Goal: Task Accomplishment & Management: Manage account settings

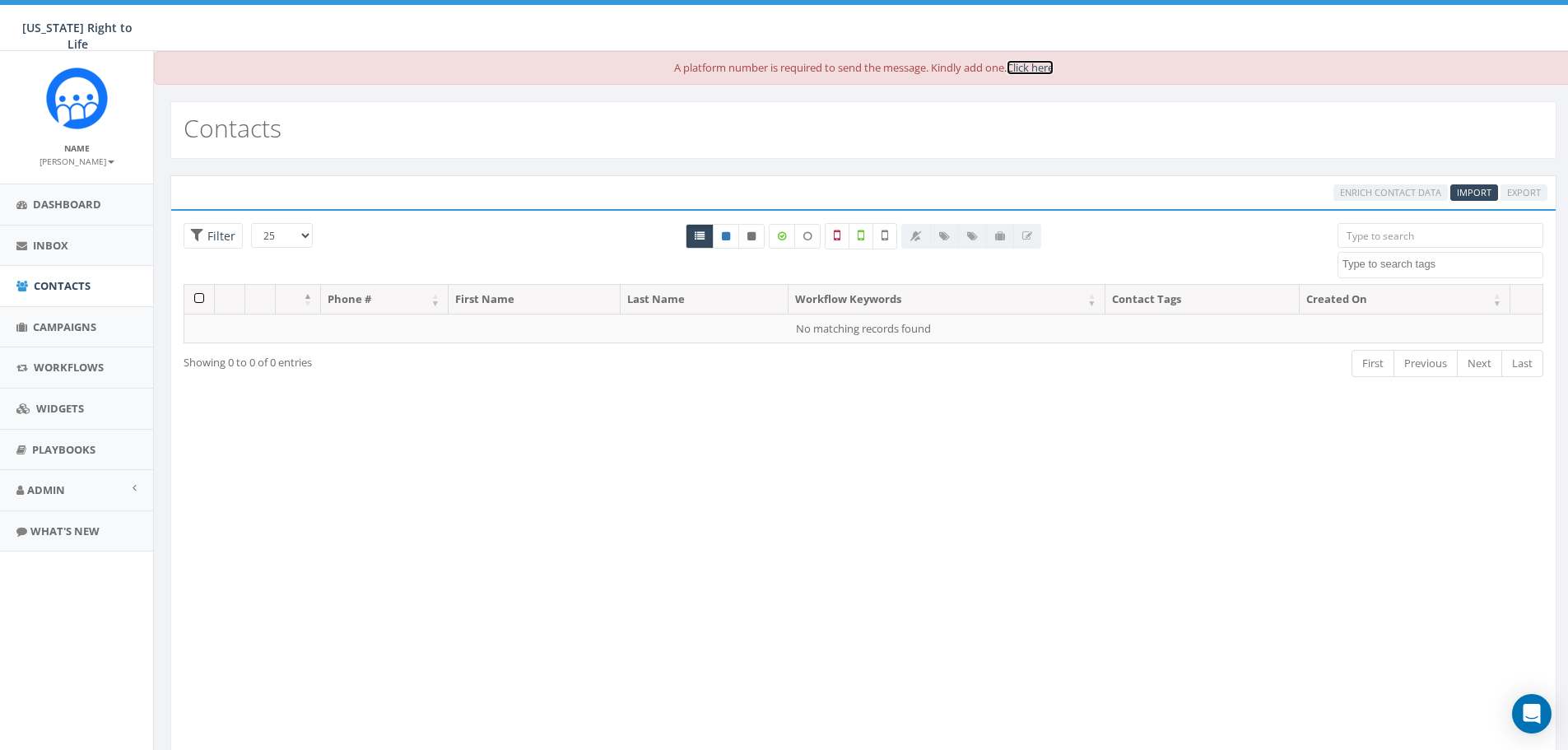
click at [1053, 65] on link "Click here" at bounding box center [1031, 67] width 47 height 14
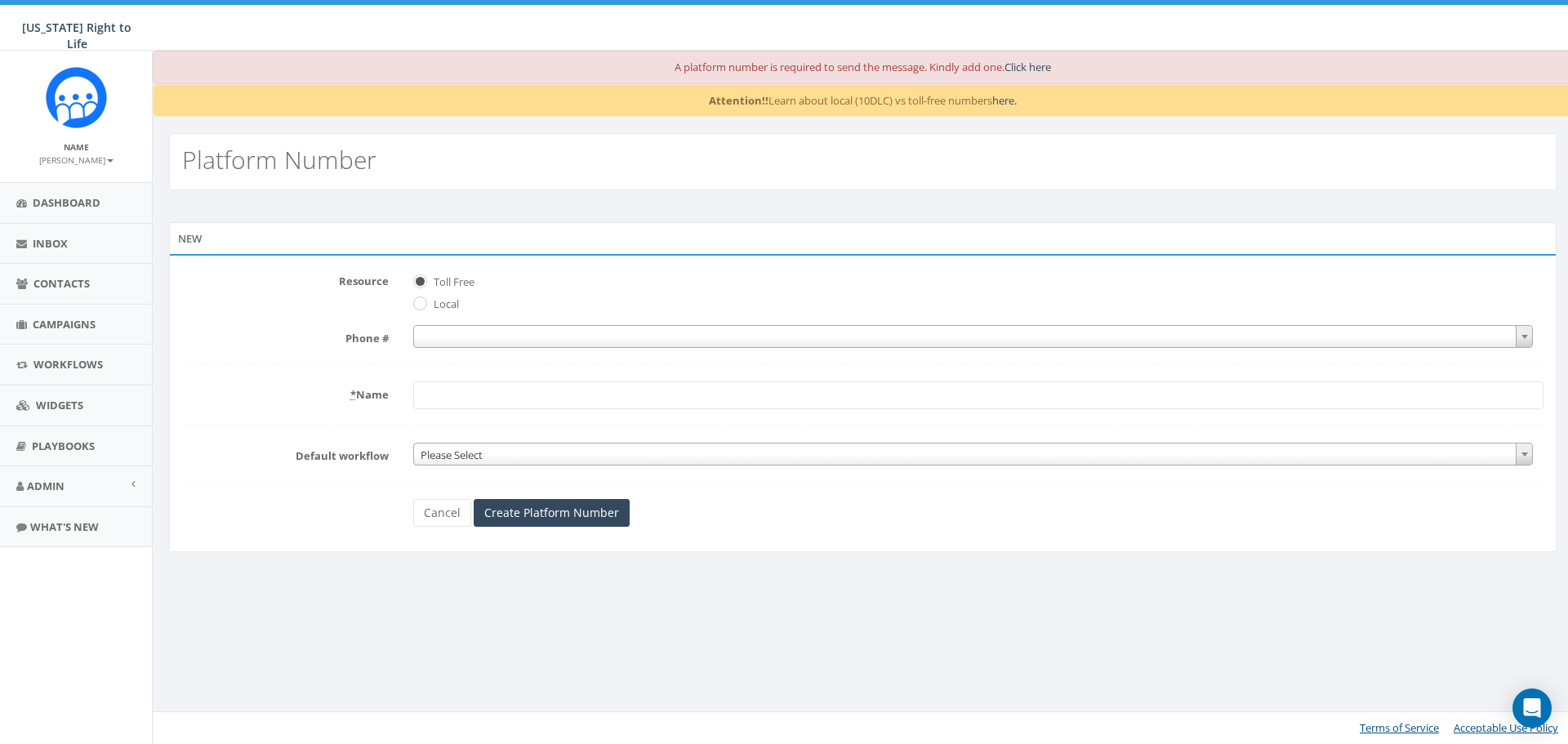
click at [1102, 341] on span at bounding box center [973, 336] width 1120 height 22
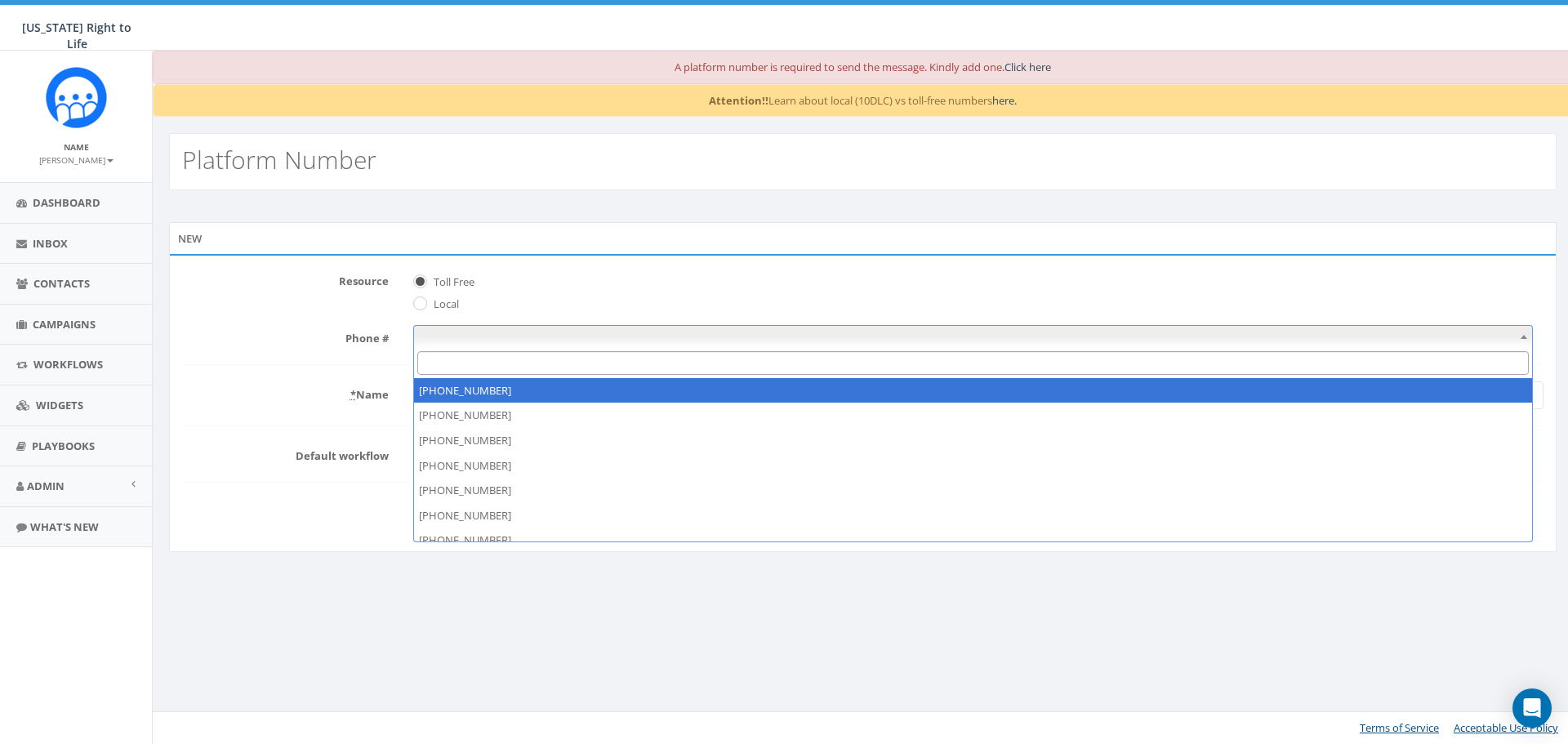
click at [673, 297] on span "Local" at bounding box center [977, 302] width 1130 height 22
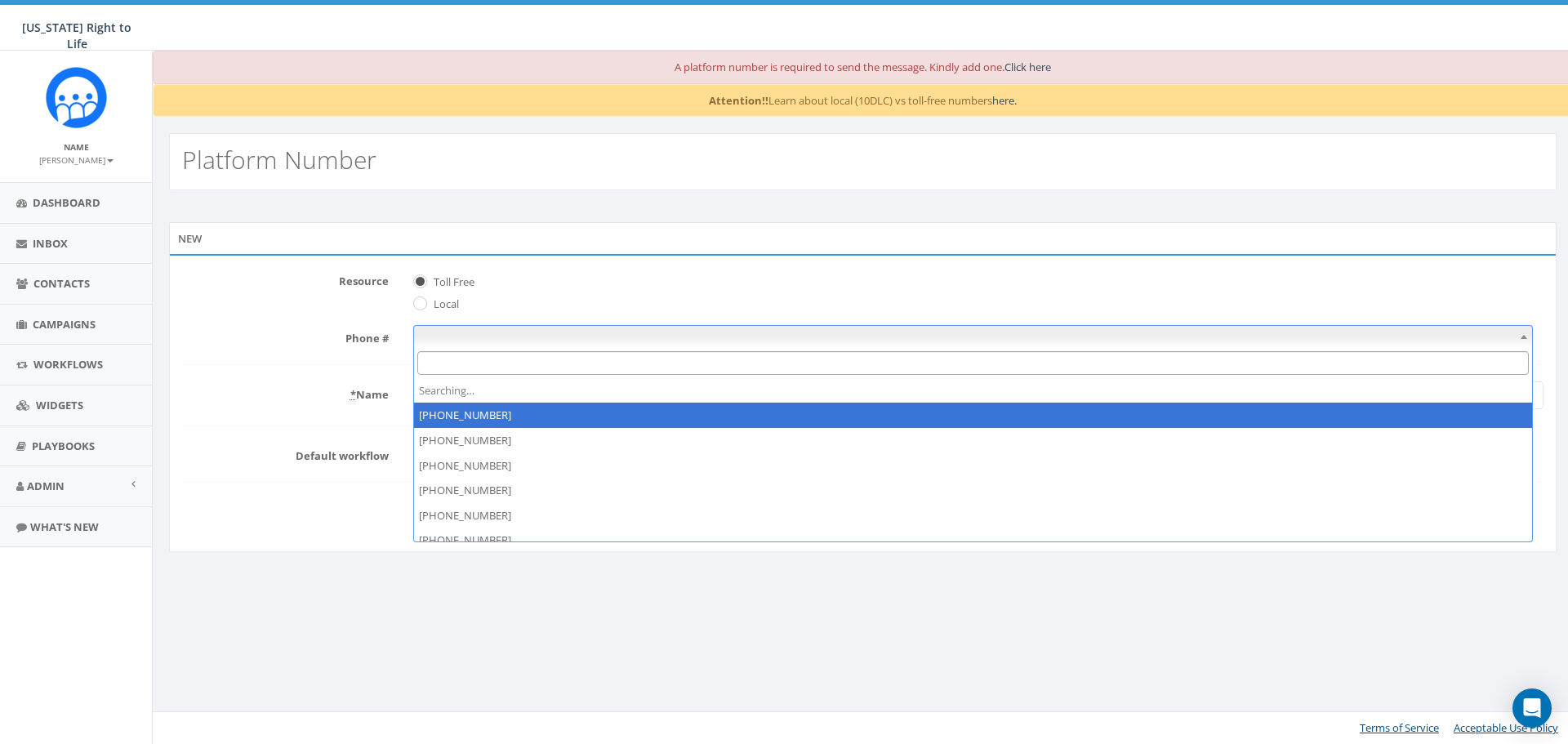
click at [521, 332] on span at bounding box center [973, 336] width 1120 height 22
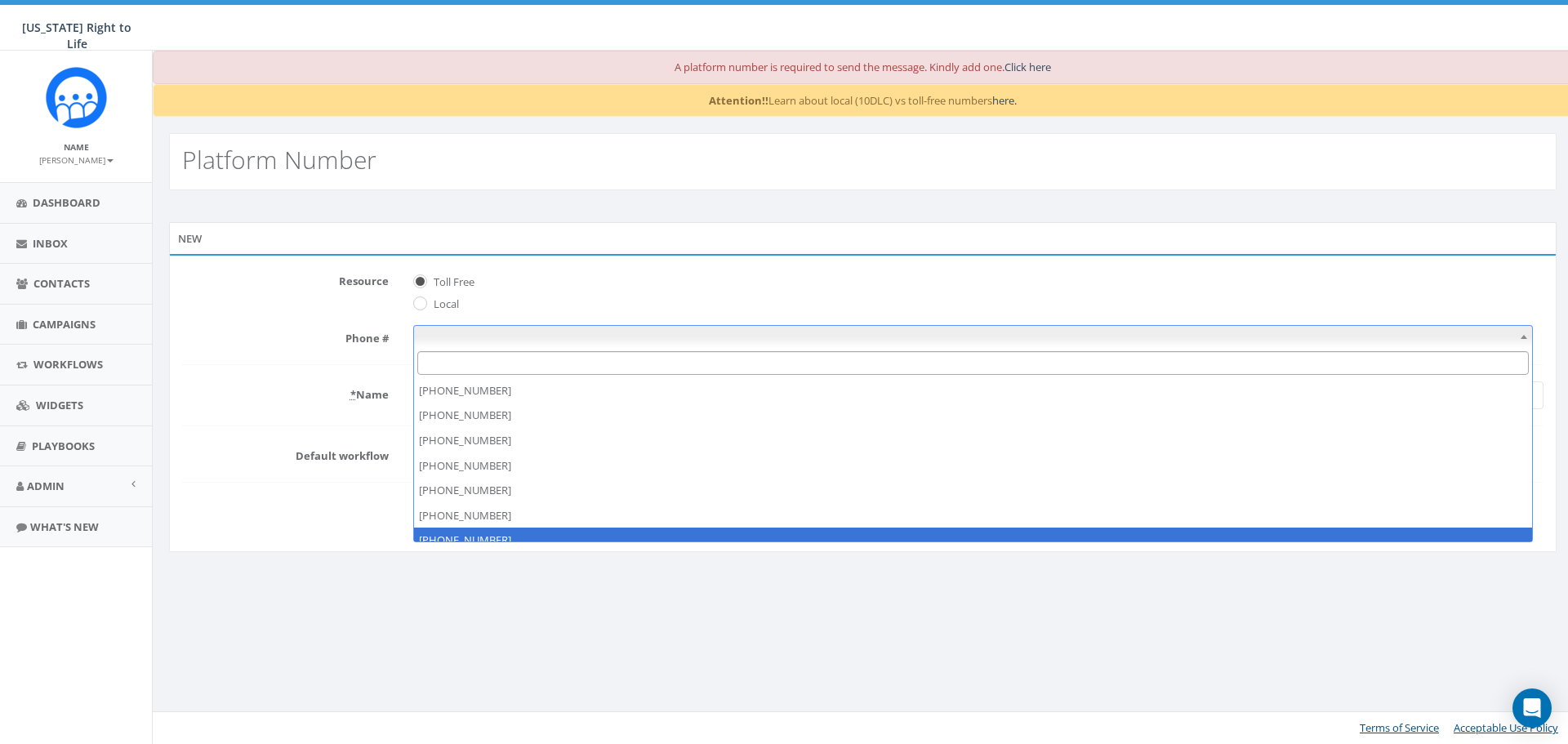
click at [517, 362] on input "Search" at bounding box center [973, 363] width 1112 height 23
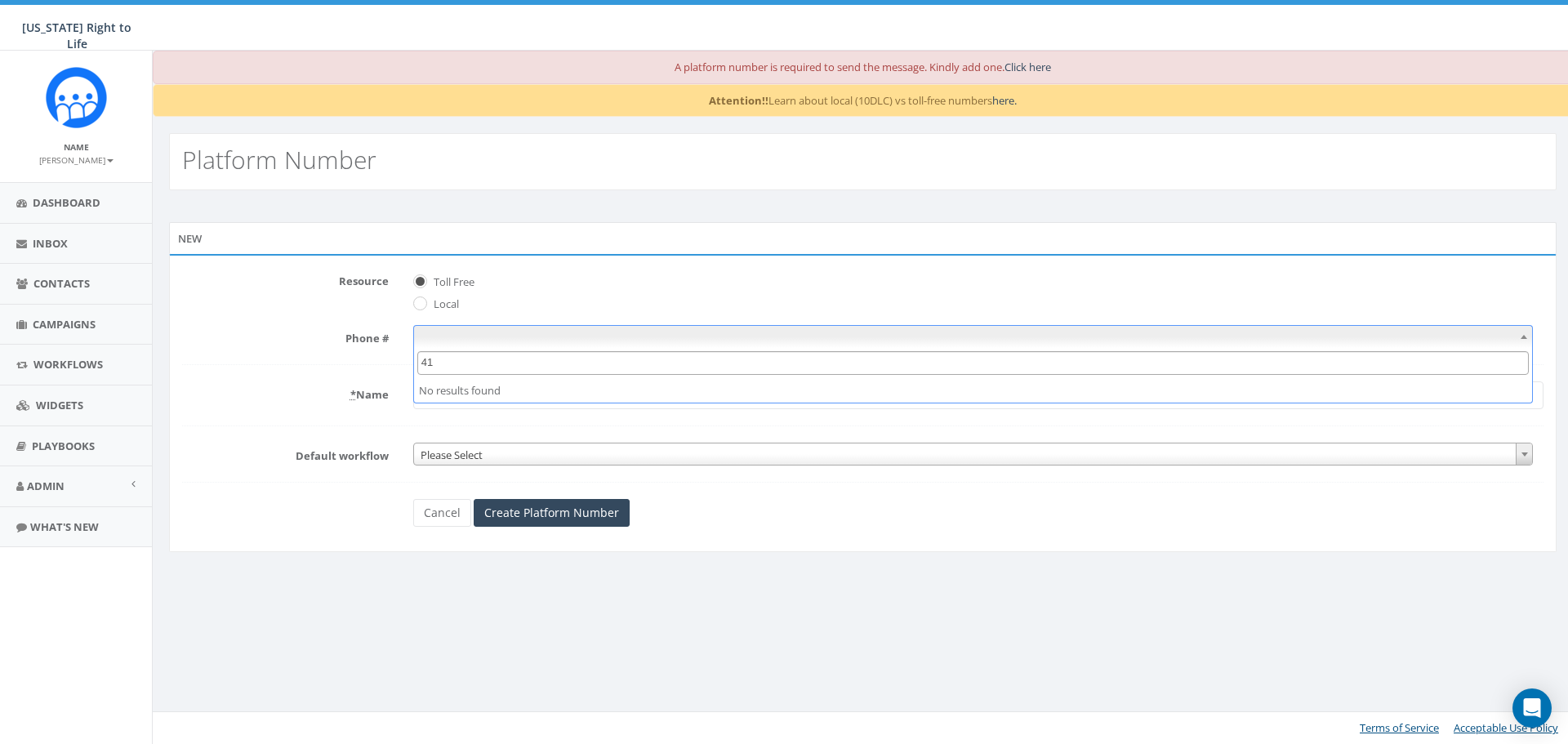
type input "4"
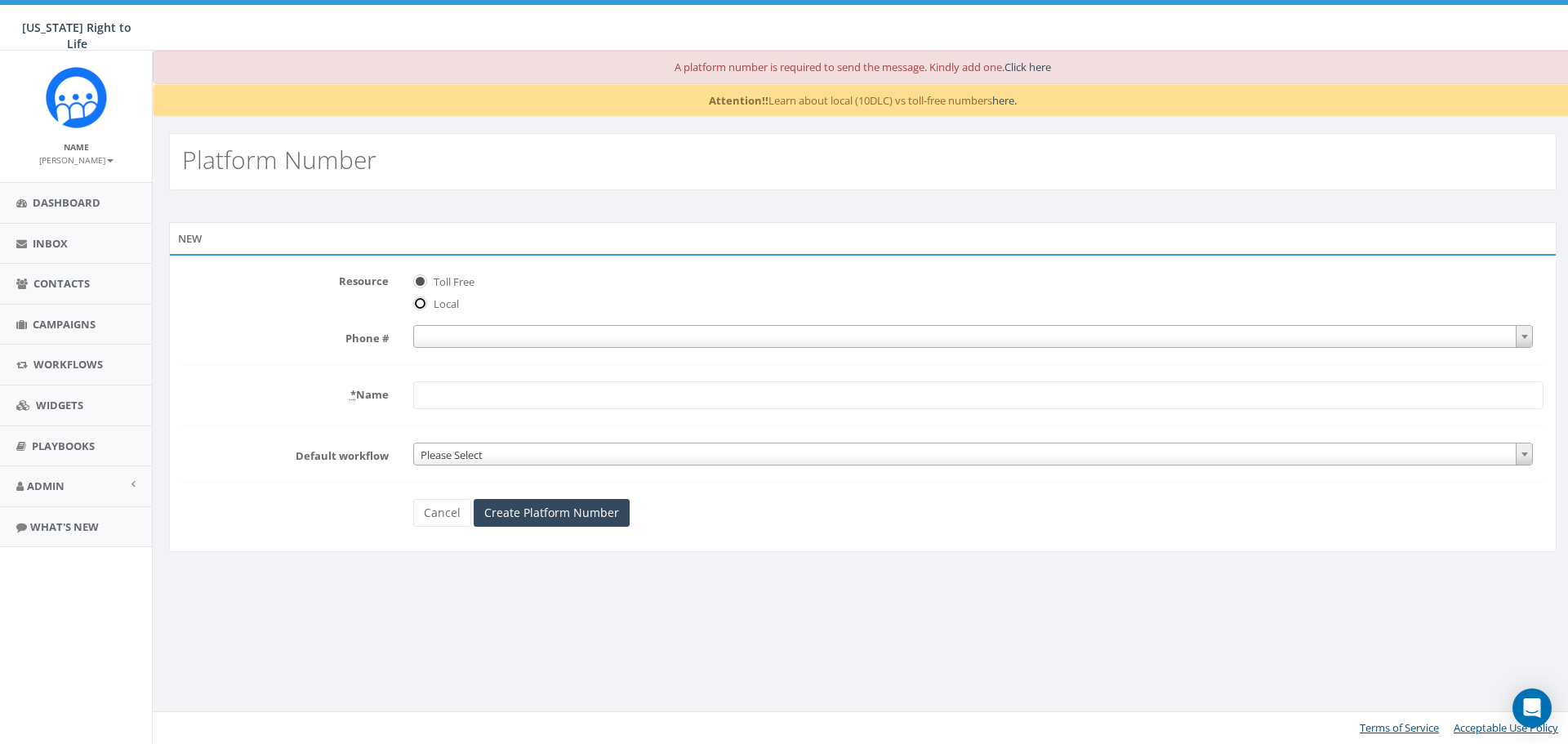
click at [416, 307] on input "Local" at bounding box center [418, 305] width 11 height 11
radio input "true"
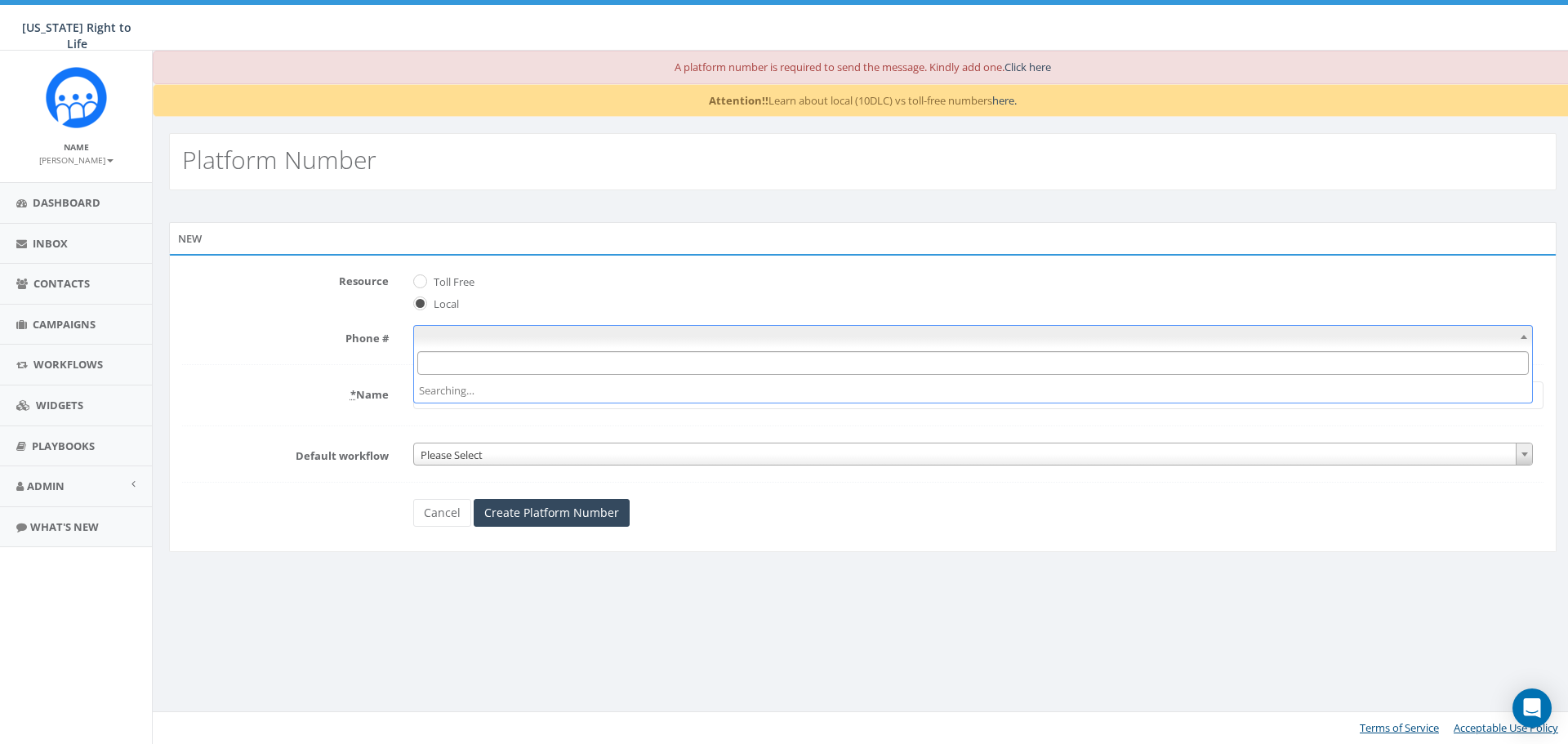
click at [548, 335] on span at bounding box center [973, 336] width 1120 height 22
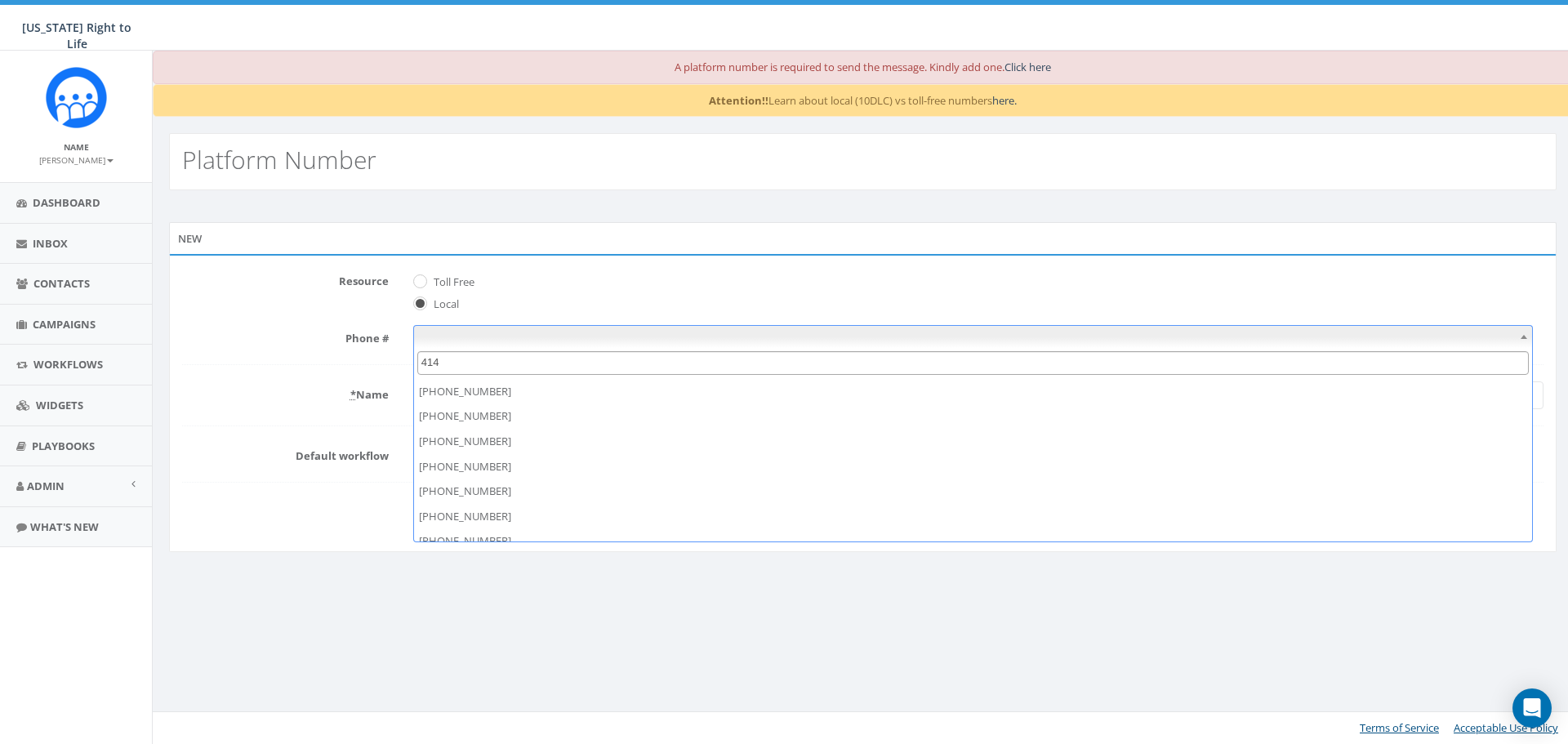
scroll to position [585, 0]
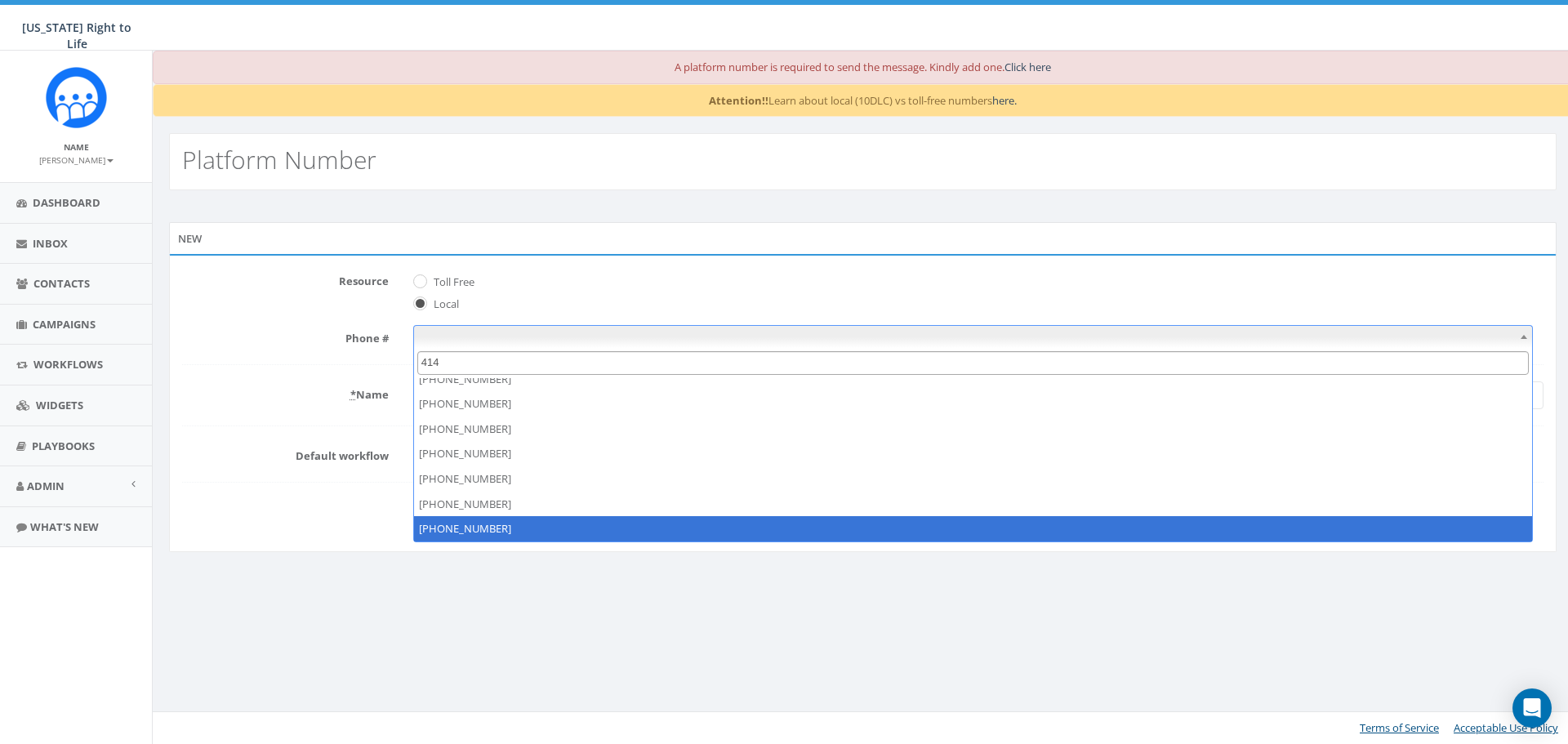
type input "414"
select select "+14144046440"
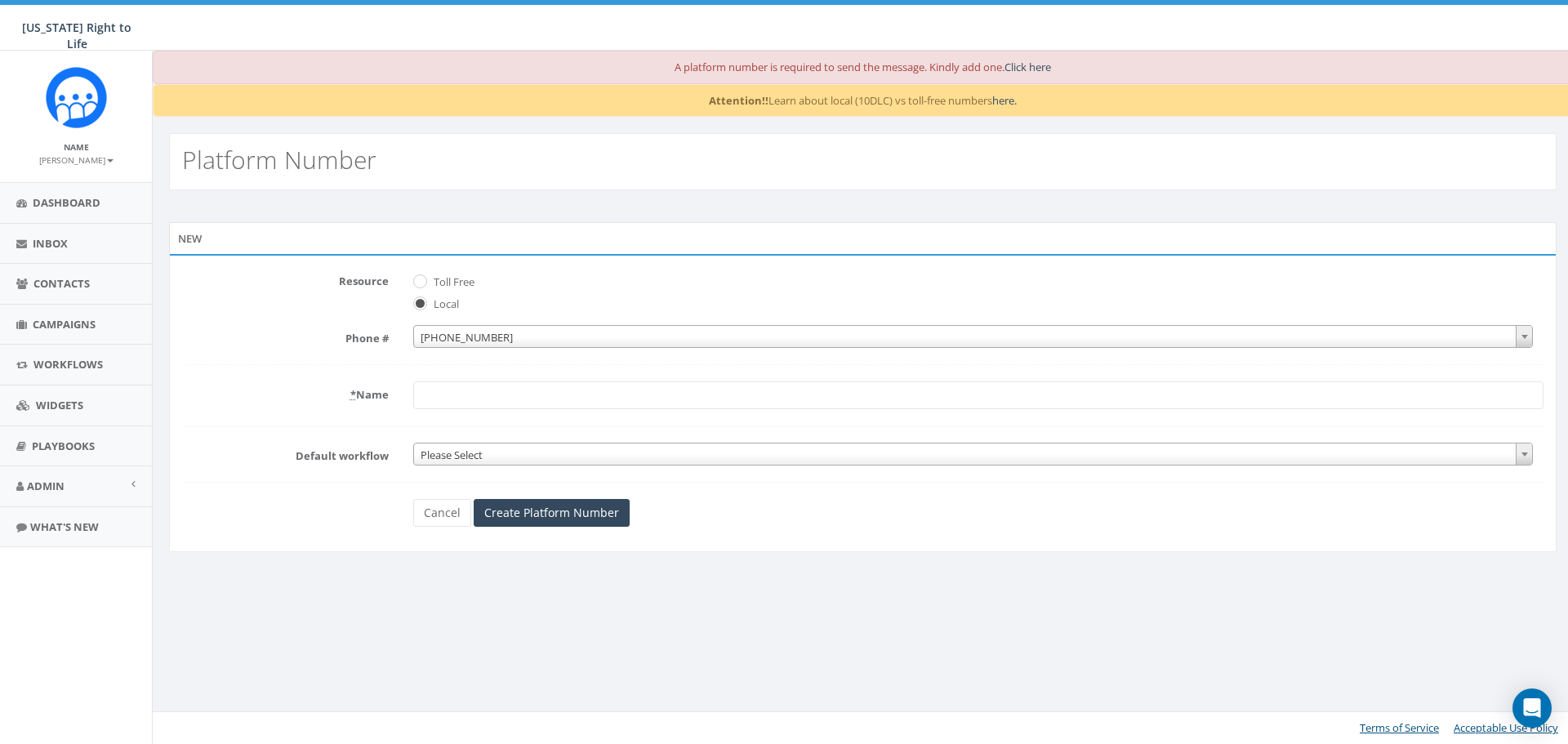
drag, startPoint x: 449, startPoint y: 386, endPoint x: 489, endPoint y: 386, distance: 40.0
click at [450, 386] on input "* Name" at bounding box center [977, 395] width 1130 height 28
type input "WRTL"
click at [575, 461] on span "Please Select" at bounding box center [973, 454] width 1118 height 22
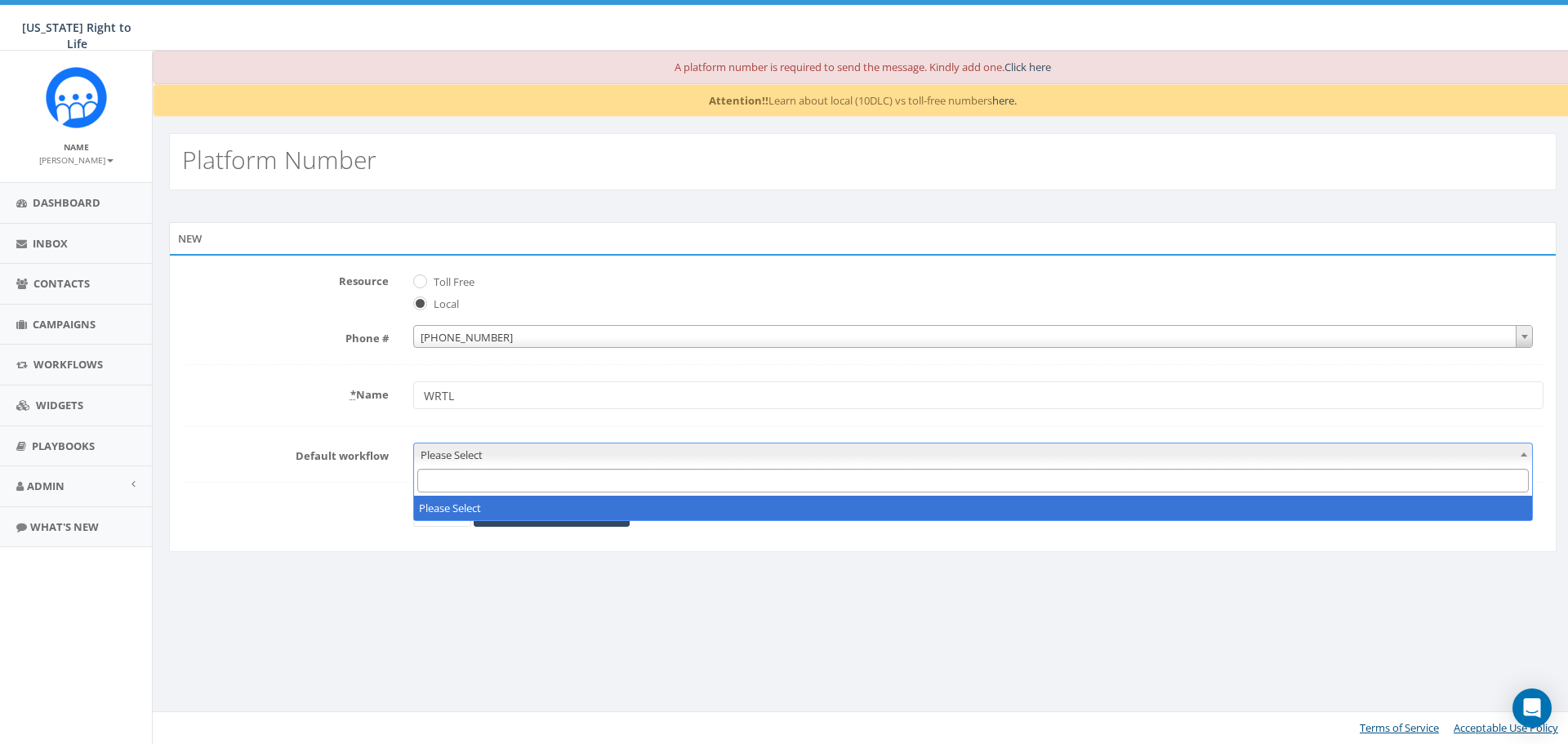
click at [575, 461] on span "Please Select" at bounding box center [973, 454] width 1118 height 22
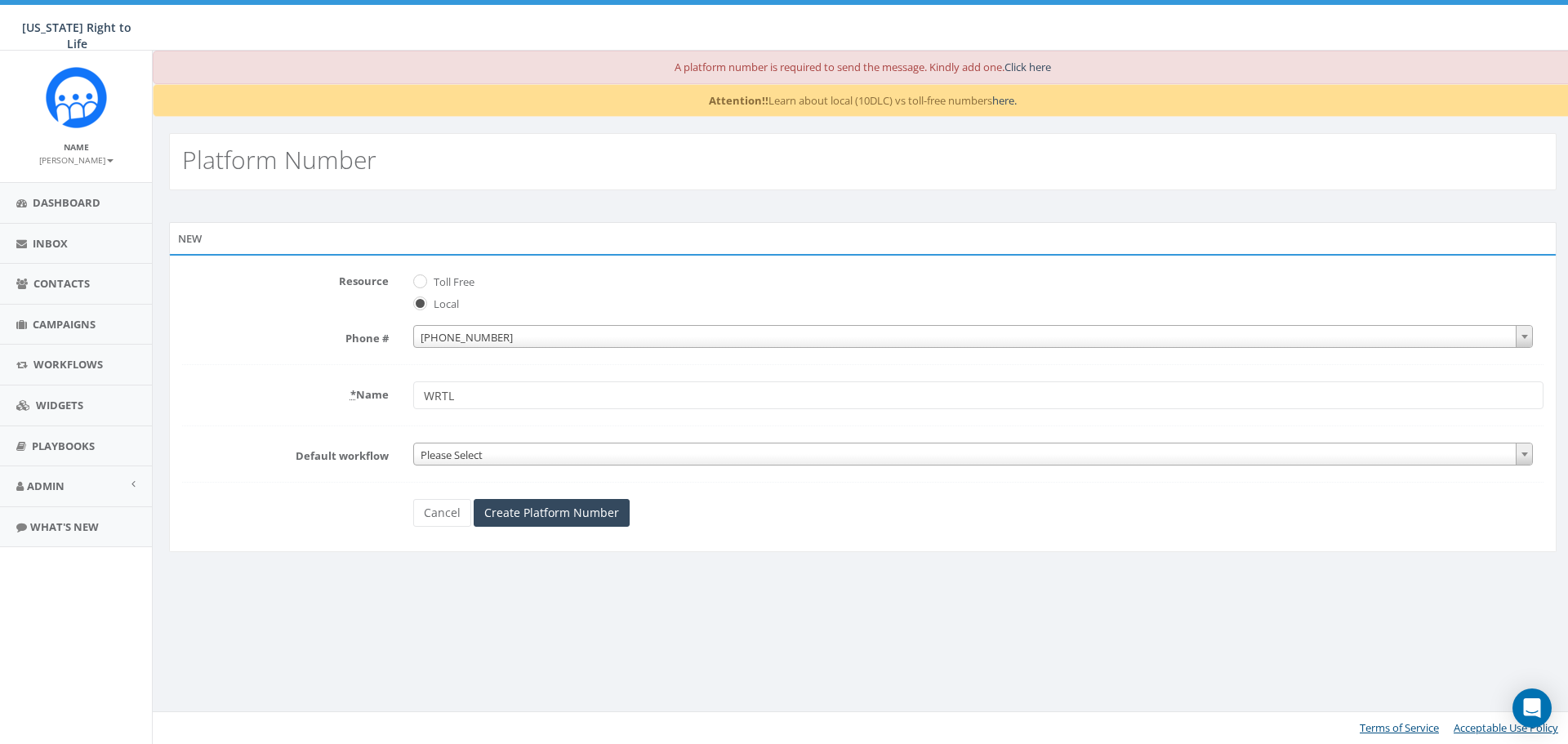
click at [334, 493] on form "Resource Toll Free Local Phone # +1 414-404-6440 +1 414-404-6440 * Name WRTL De…" at bounding box center [863, 397] width 1361 height 258
click at [587, 516] on input "Create Platform Number" at bounding box center [552, 512] width 156 height 28
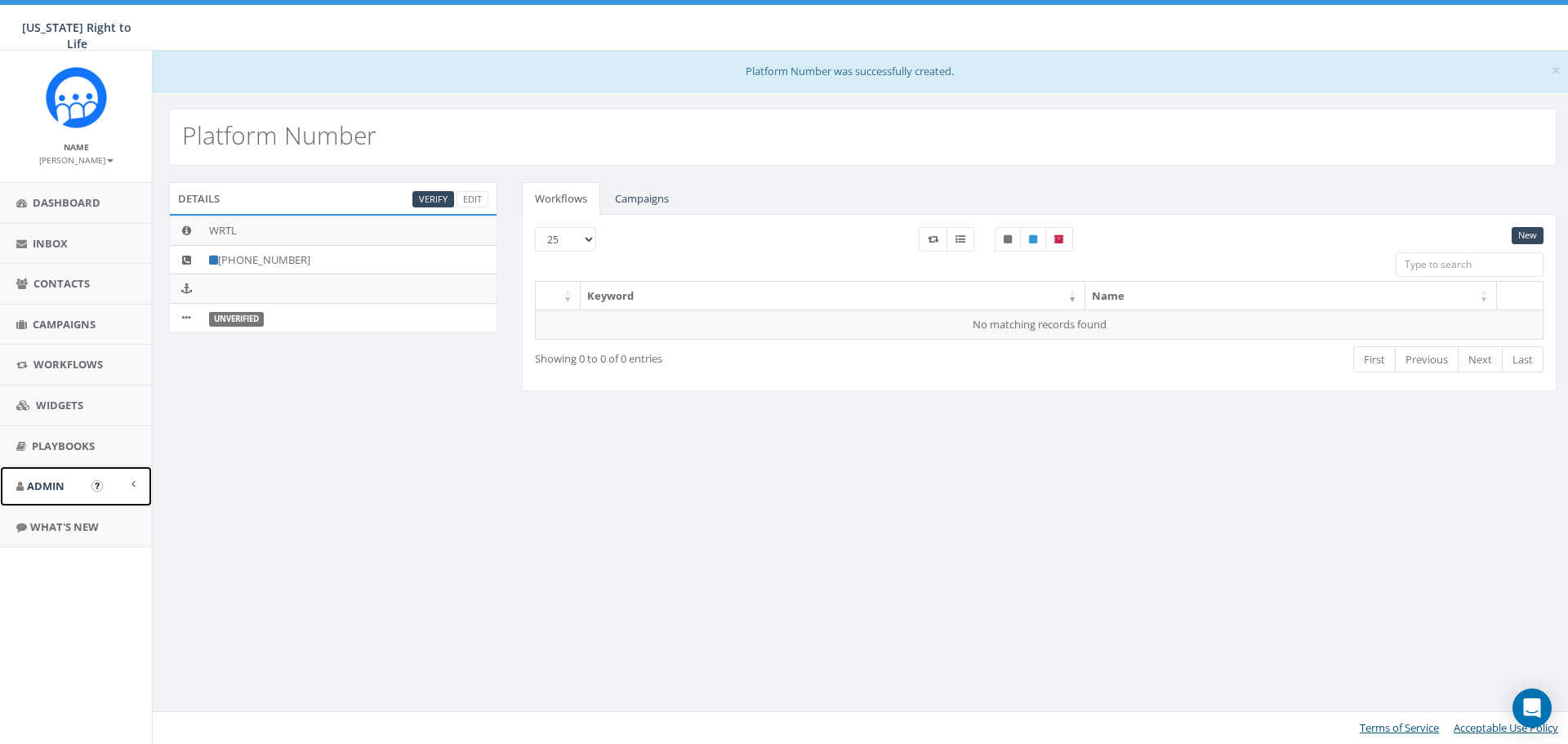
click at [134, 487] on span at bounding box center [133, 484] width 4 height 11
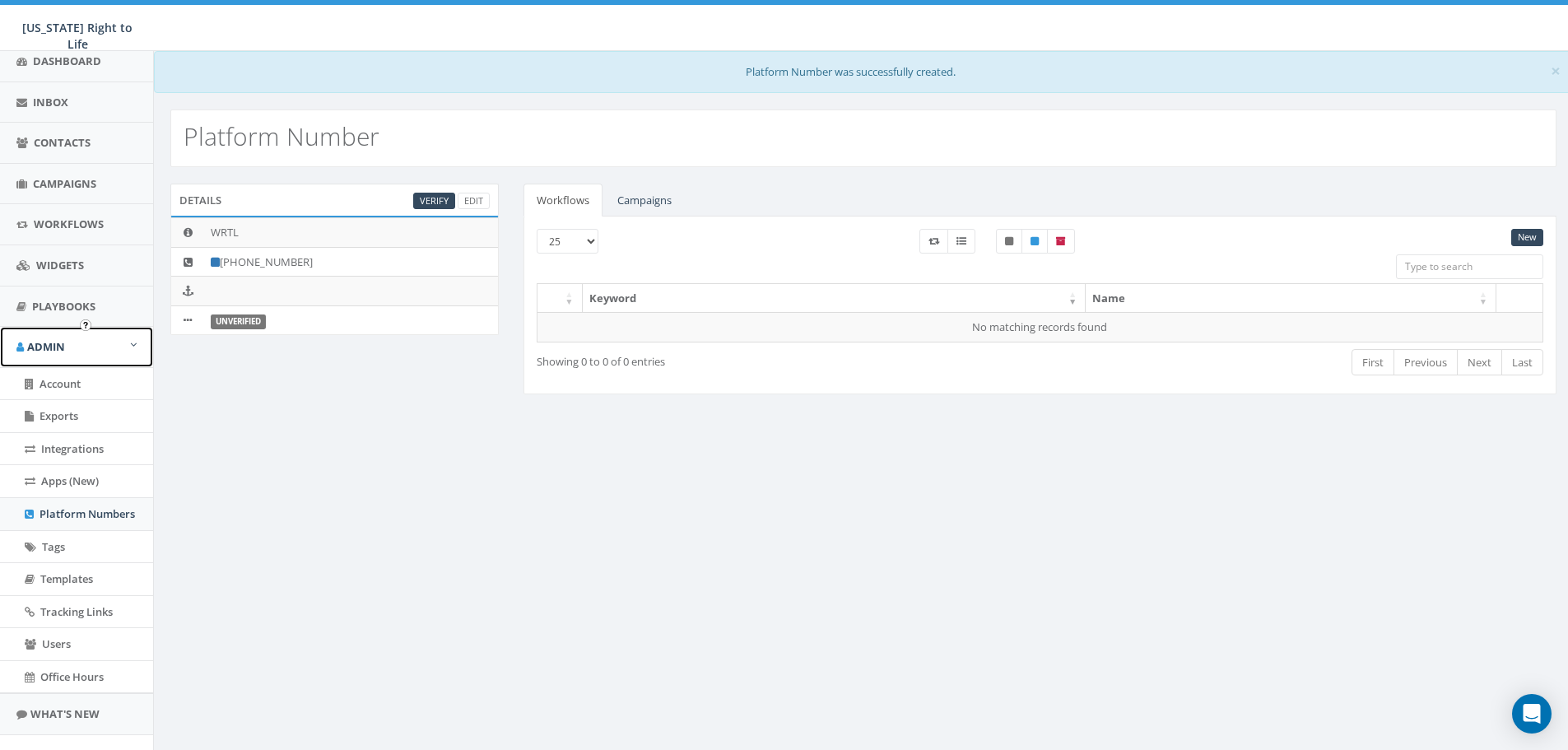
scroll to position [165, 0]
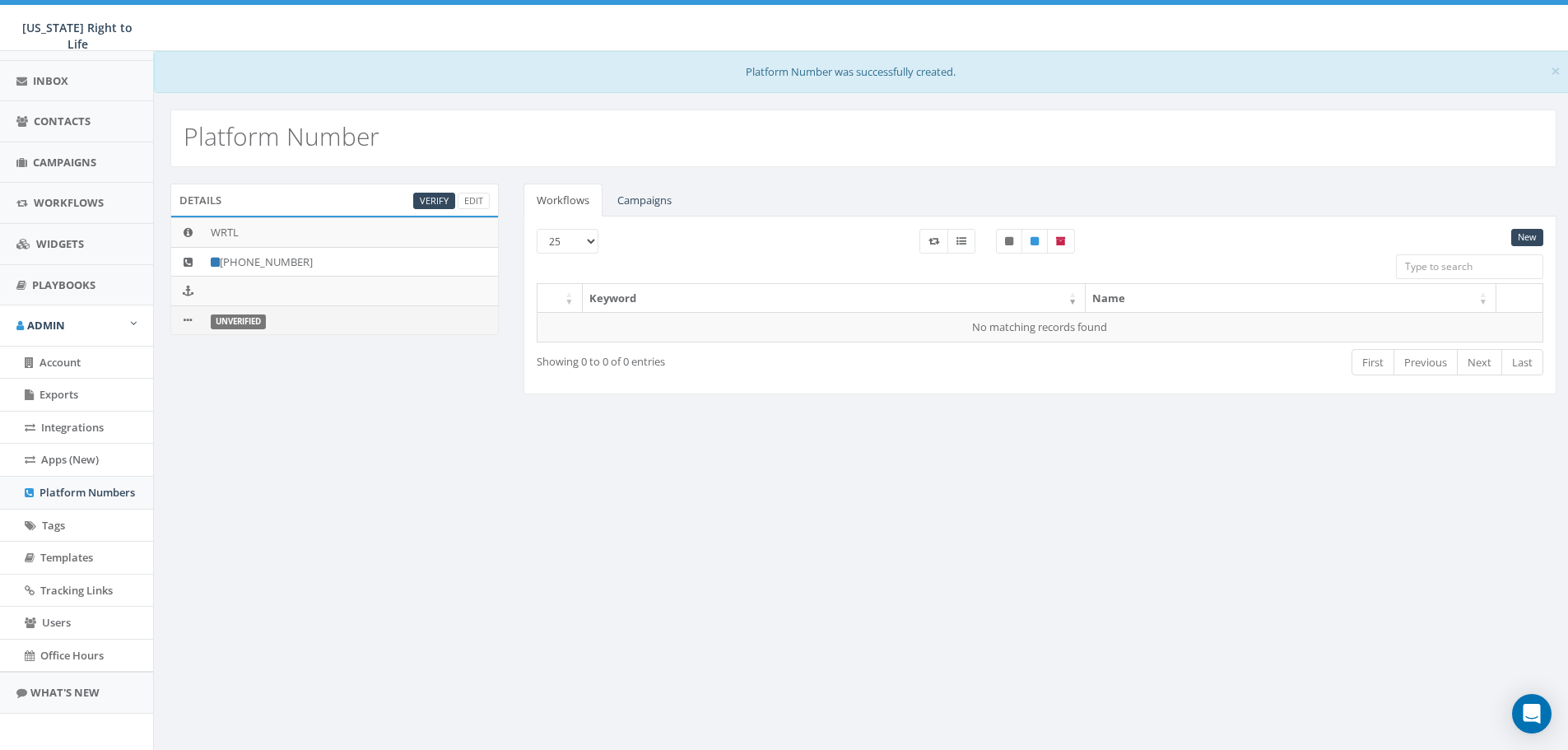
click at [231, 323] on label "Unverified" at bounding box center [238, 322] width 55 height 14
click at [195, 321] on td at bounding box center [187, 320] width 33 height 29
click at [430, 191] on div "Details Verify Edit" at bounding box center [334, 200] width 328 height 33
click at [431, 203] on link "Verify" at bounding box center [434, 201] width 42 height 17
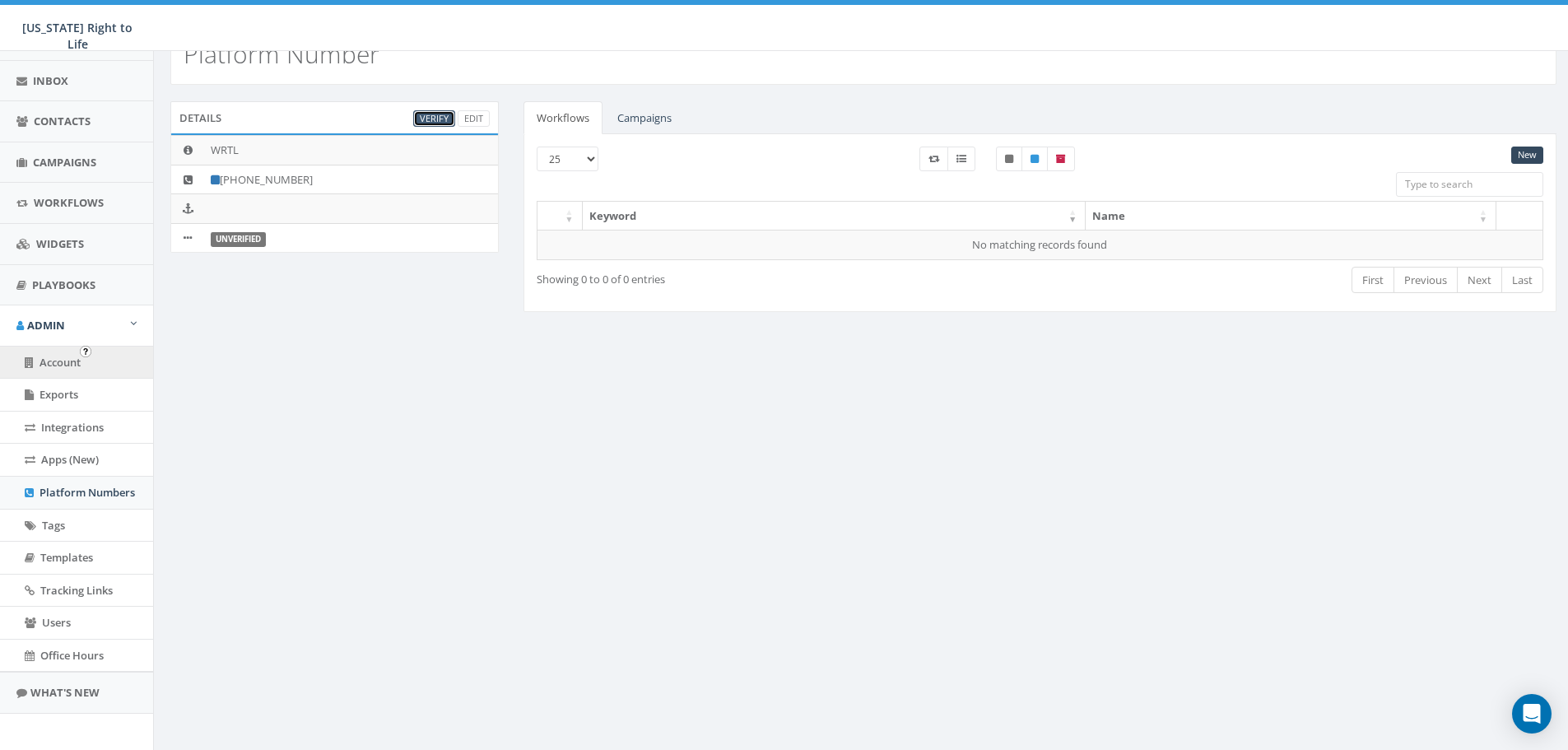
scroll to position [0, 0]
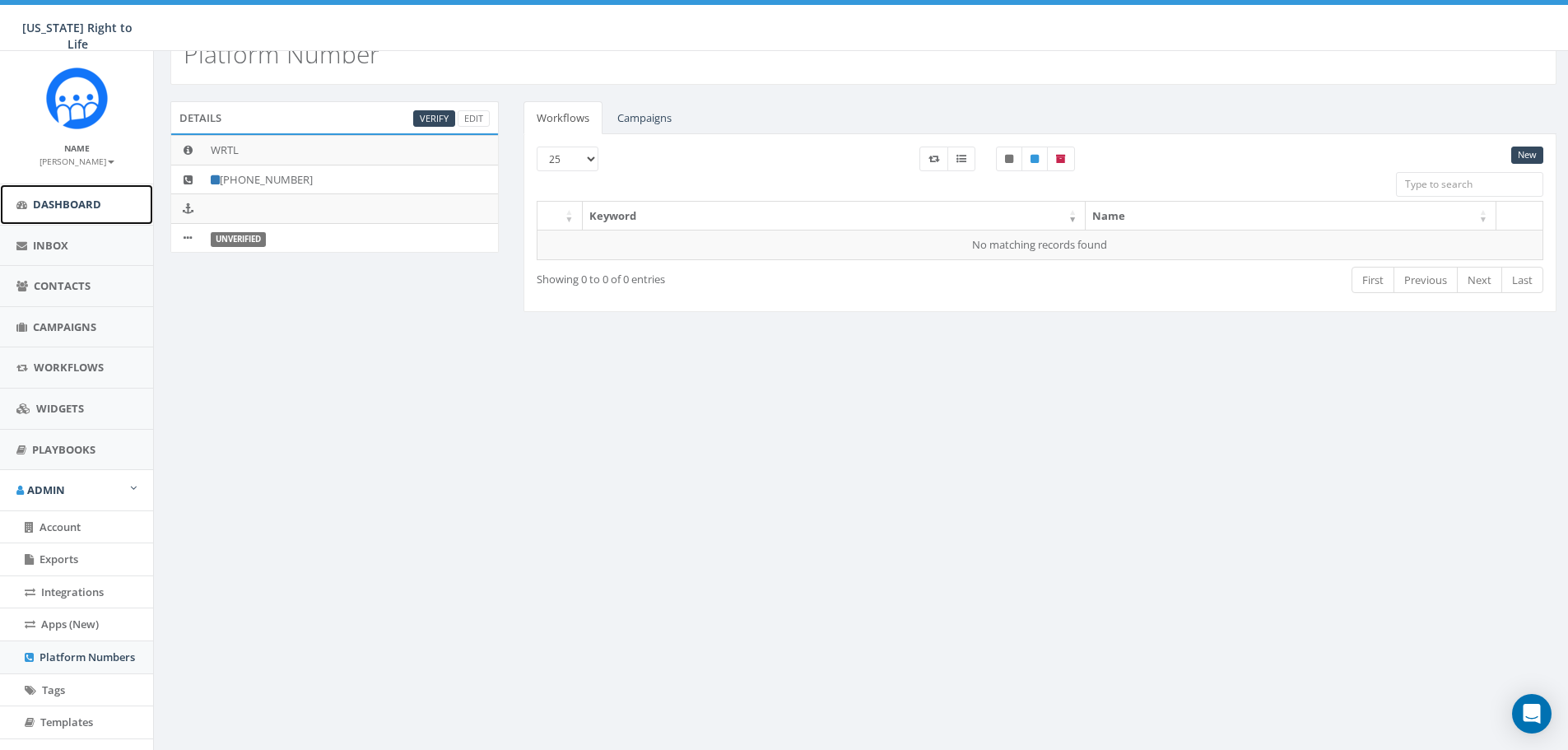
click at [64, 210] on span "Dashboard" at bounding box center [67, 204] width 69 height 14
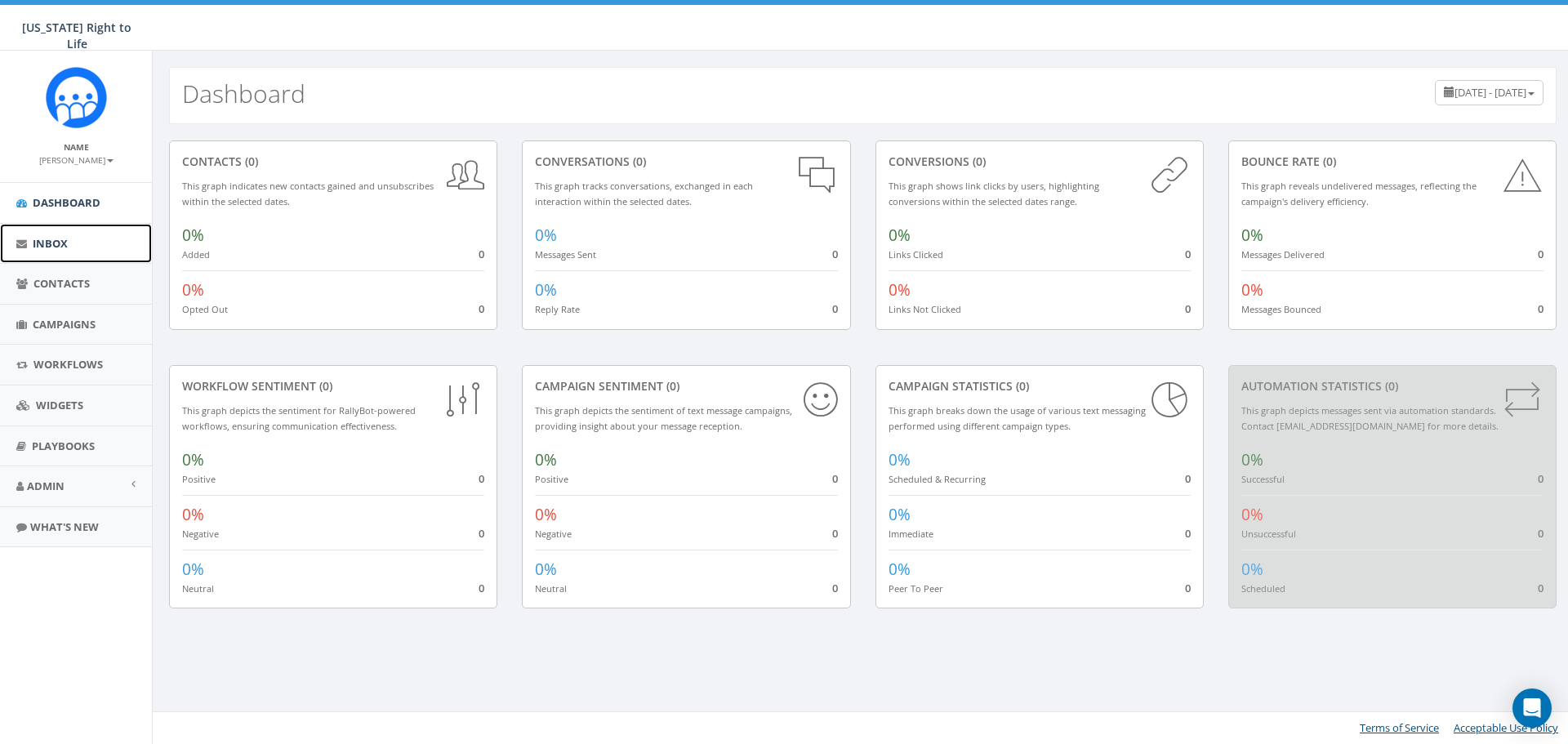
click at [99, 256] on link "Inbox" at bounding box center [75, 243] width 152 height 40
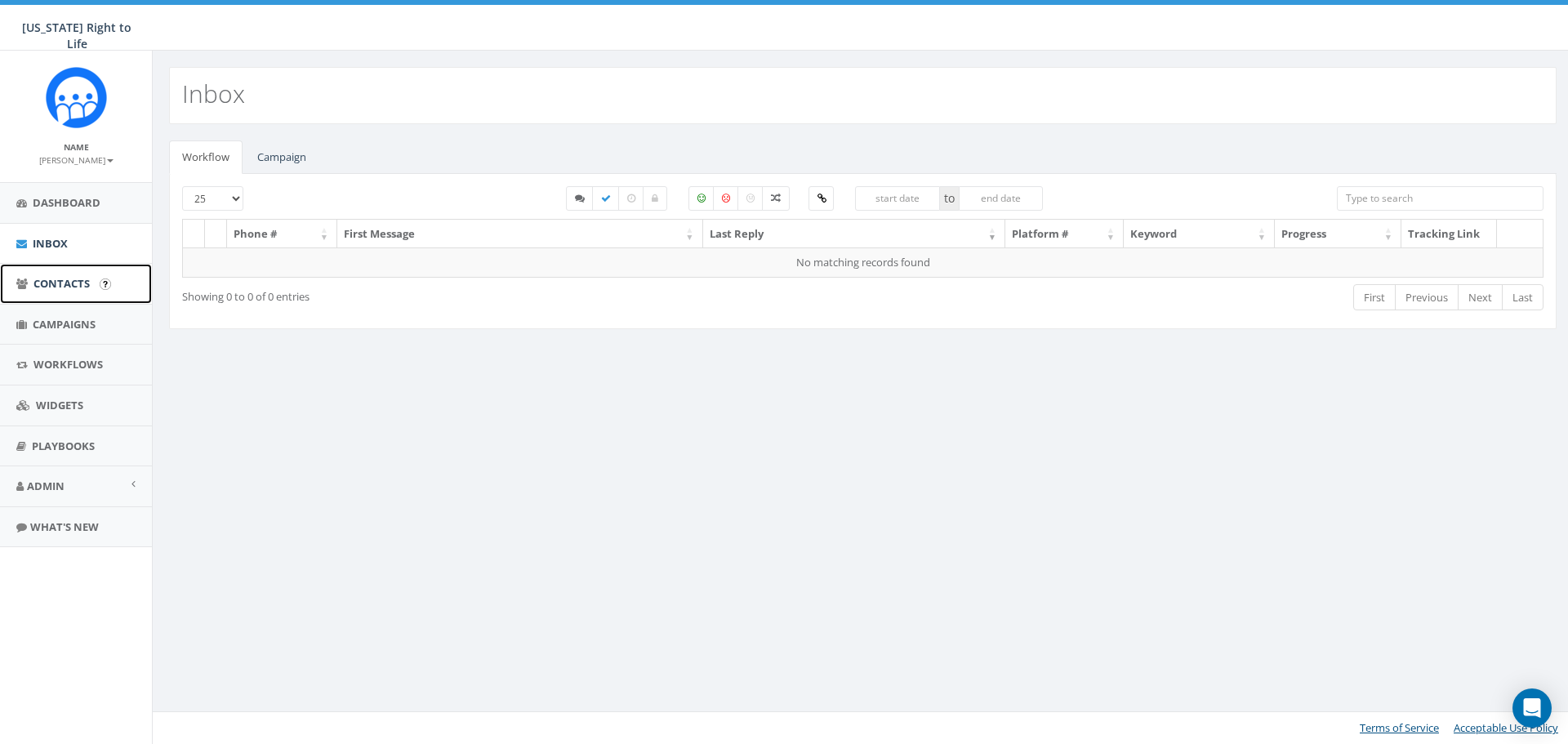
click at [84, 284] on span "Contacts" at bounding box center [61, 283] width 57 height 14
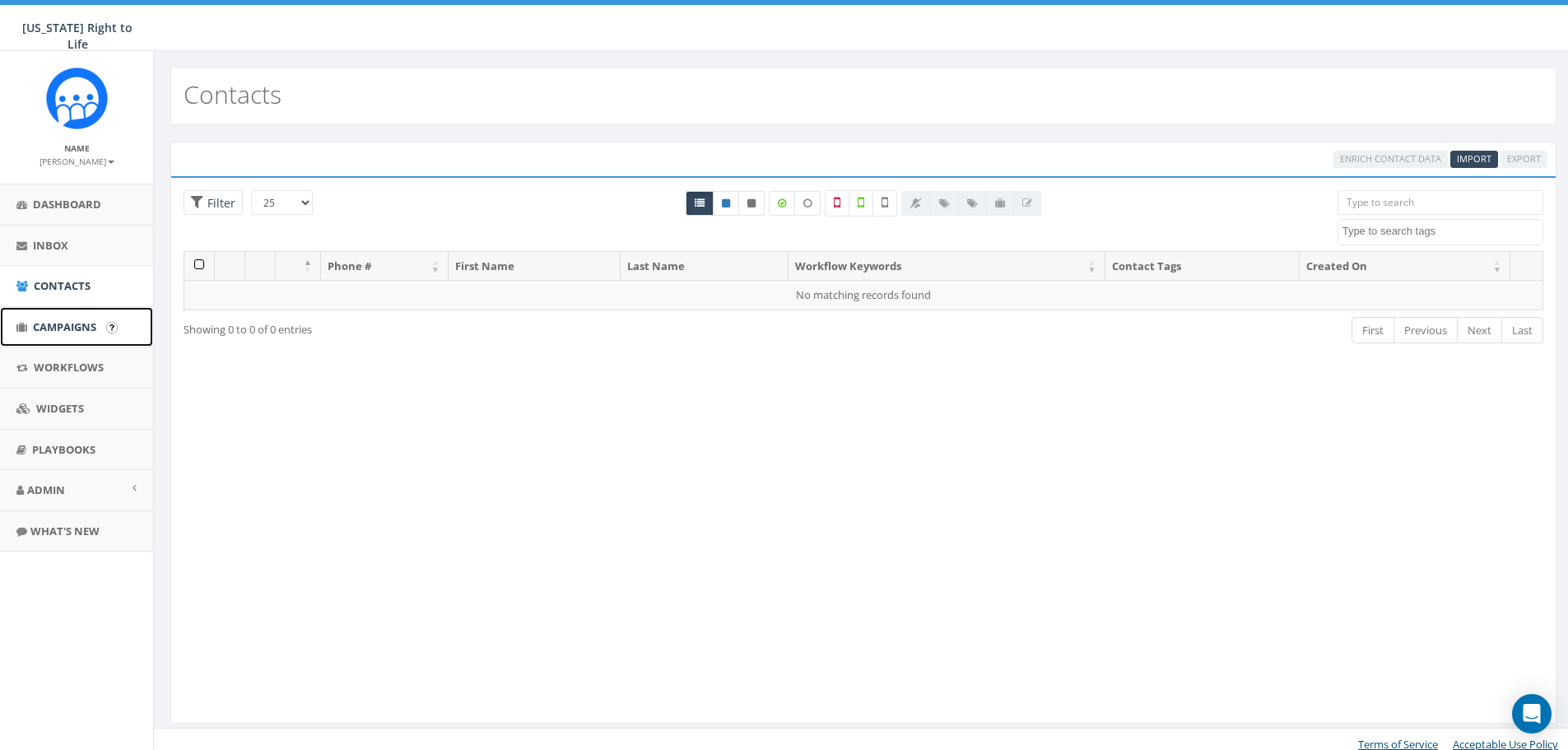
click at [70, 339] on link "Campaigns" at bounding box center [76, 327] width 153 height 41
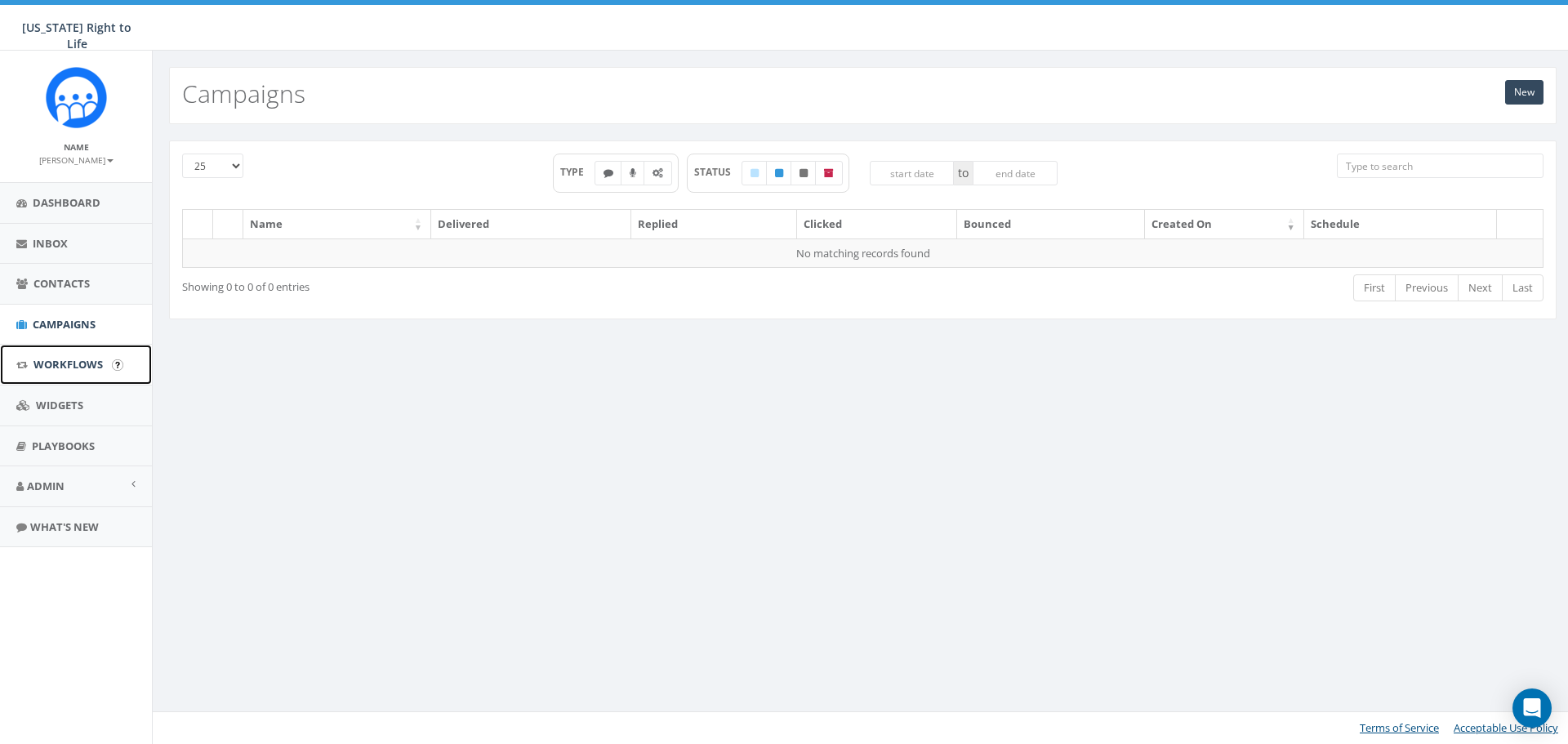
click at [84, 372] on link "Workflows" at bounding box center [75, 364] width 152 height 40
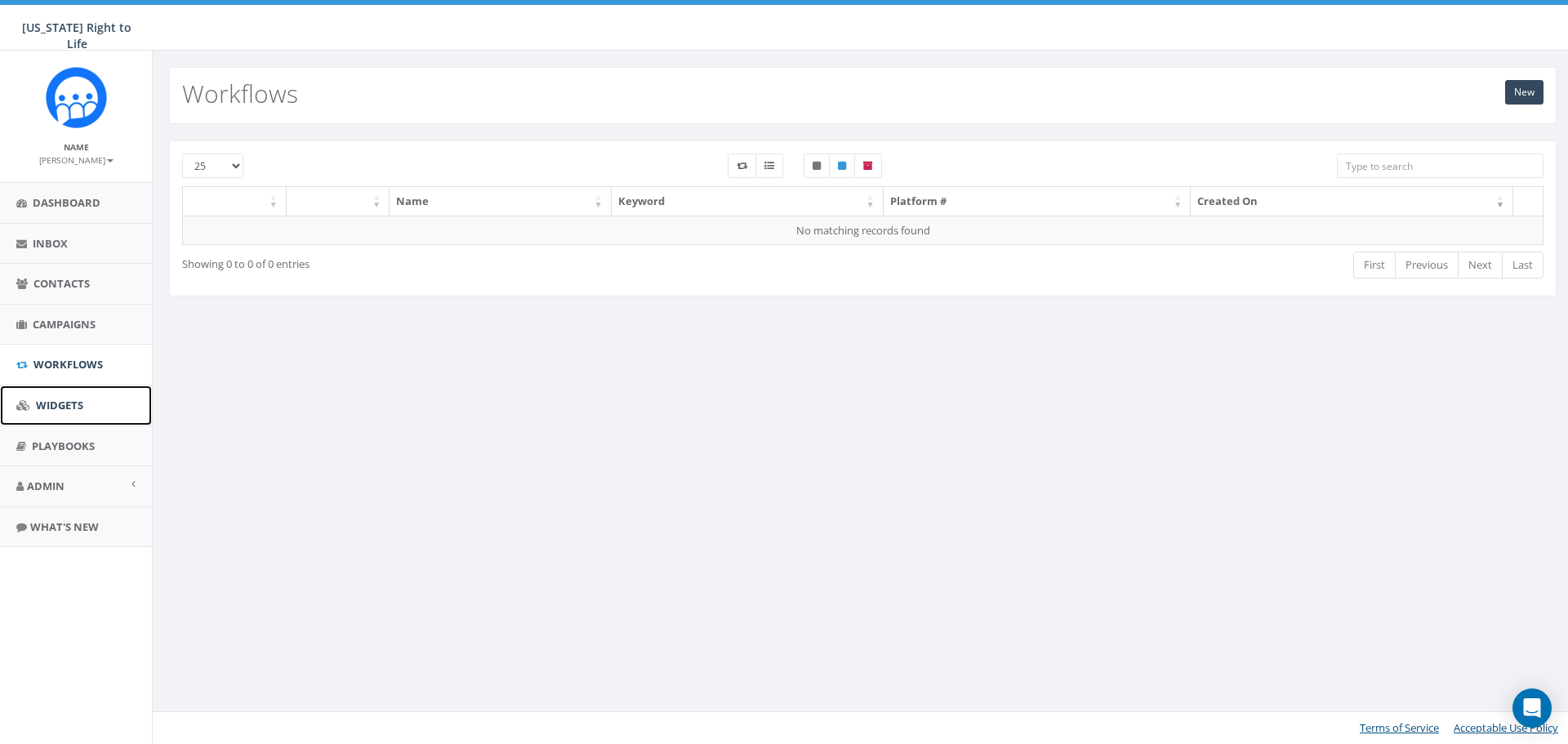
click at [70, 404] on span "Widgets" at bounding box center [59, 405] width 48 height 14
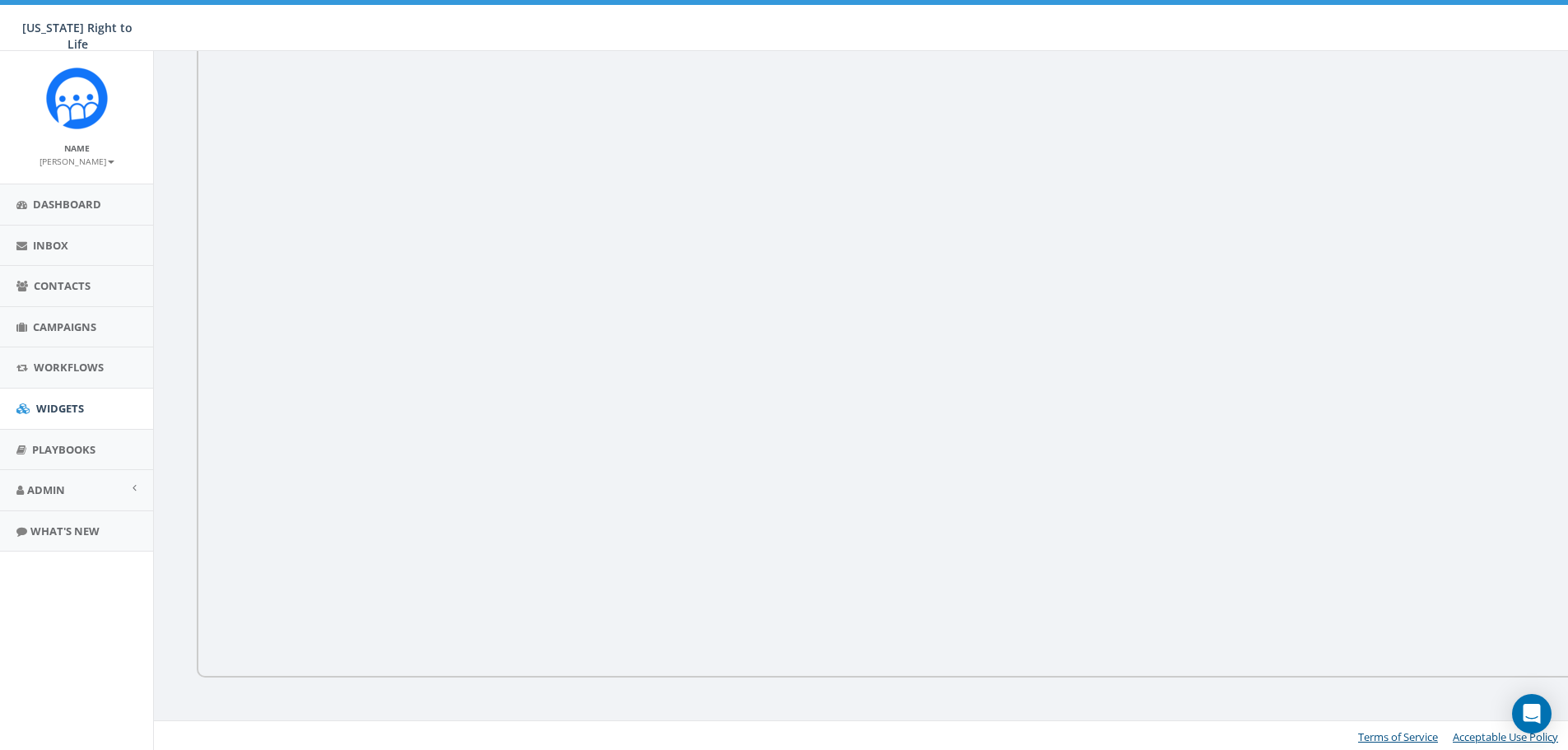
scroll to position [227, 0]
click at [61, 442] on span "Playbooks" at bounding box center [63, 450] width 63 height 14
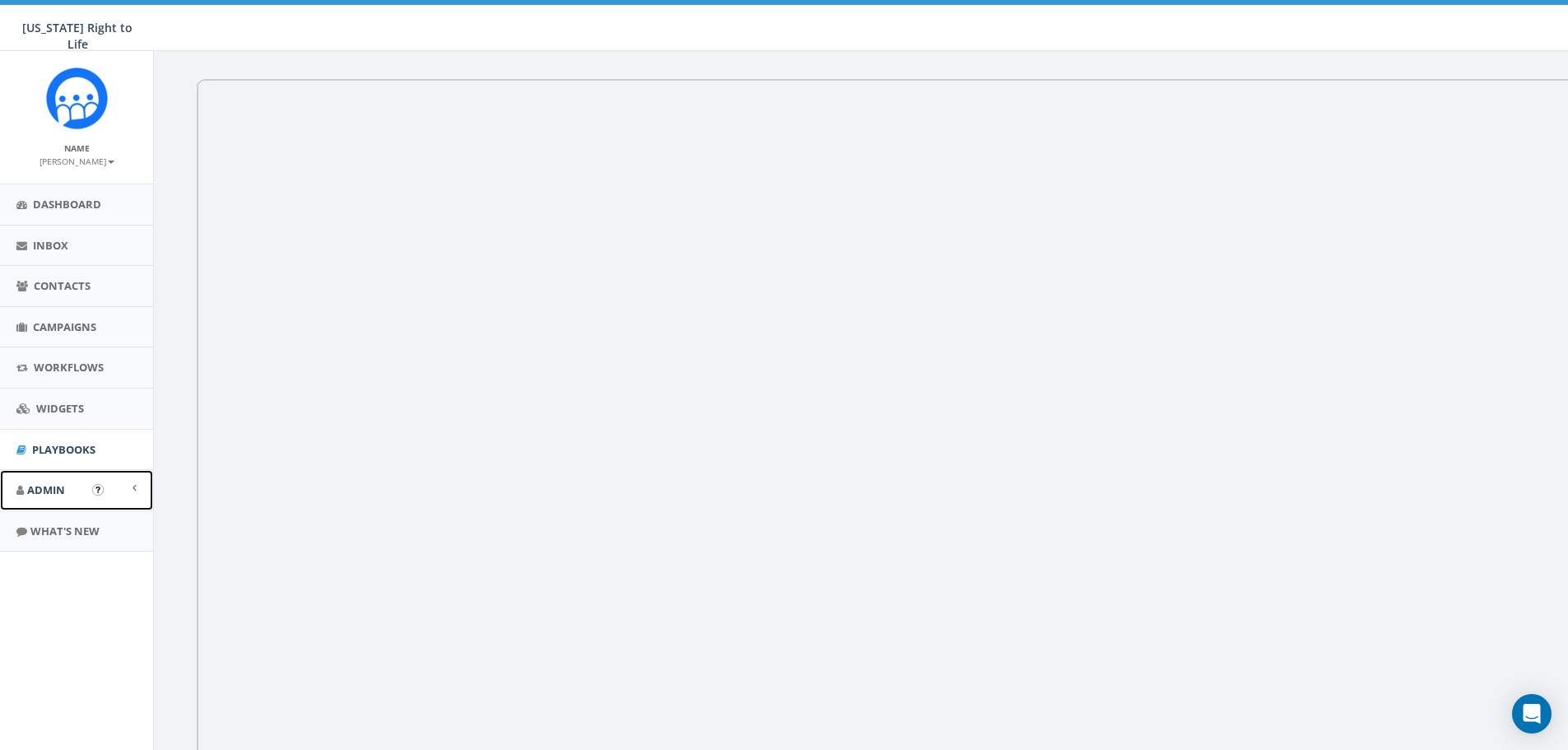
click at [63, 491] on span "Admin" at bounding box center [46, 489] width 38 height 14
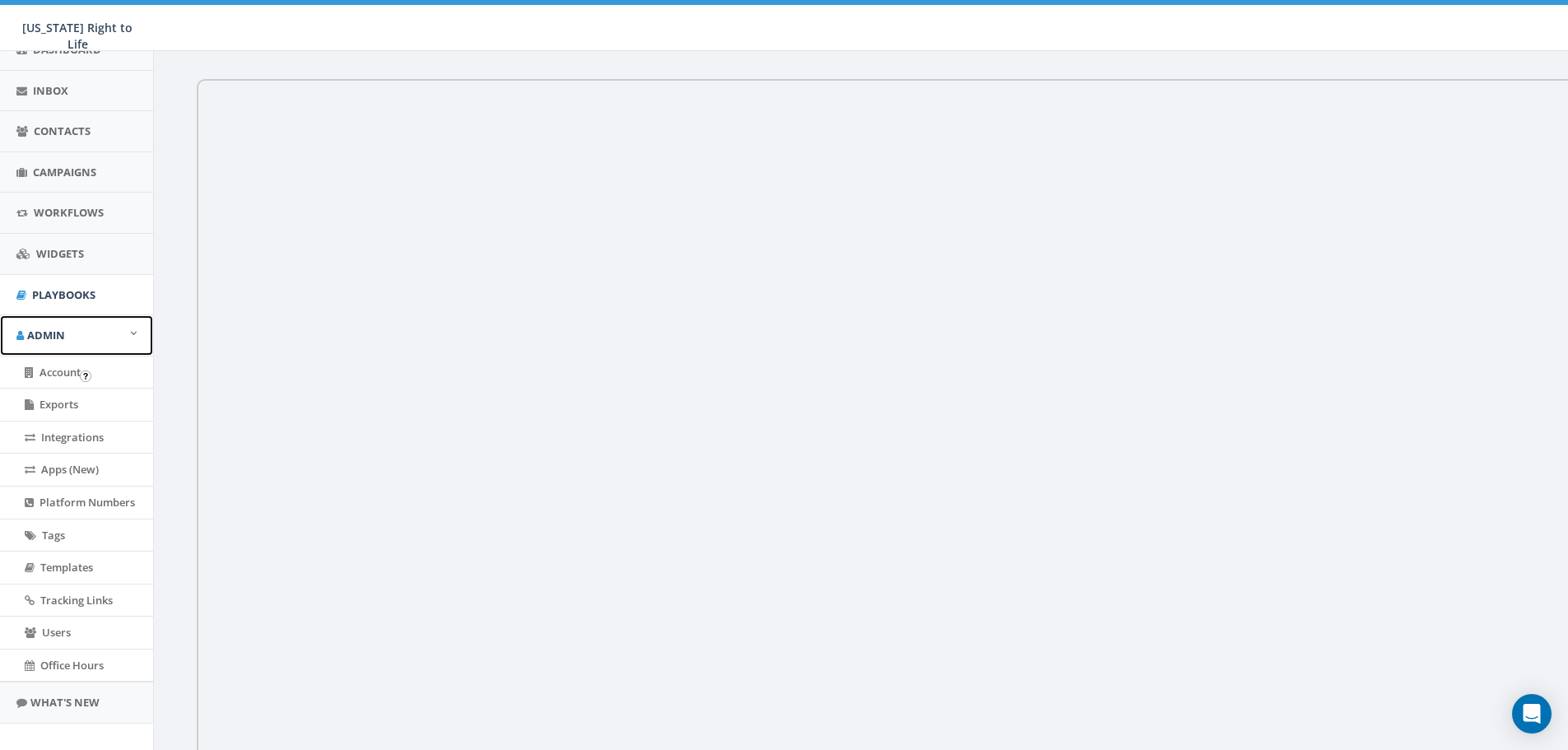
scroll to position [165, 0]
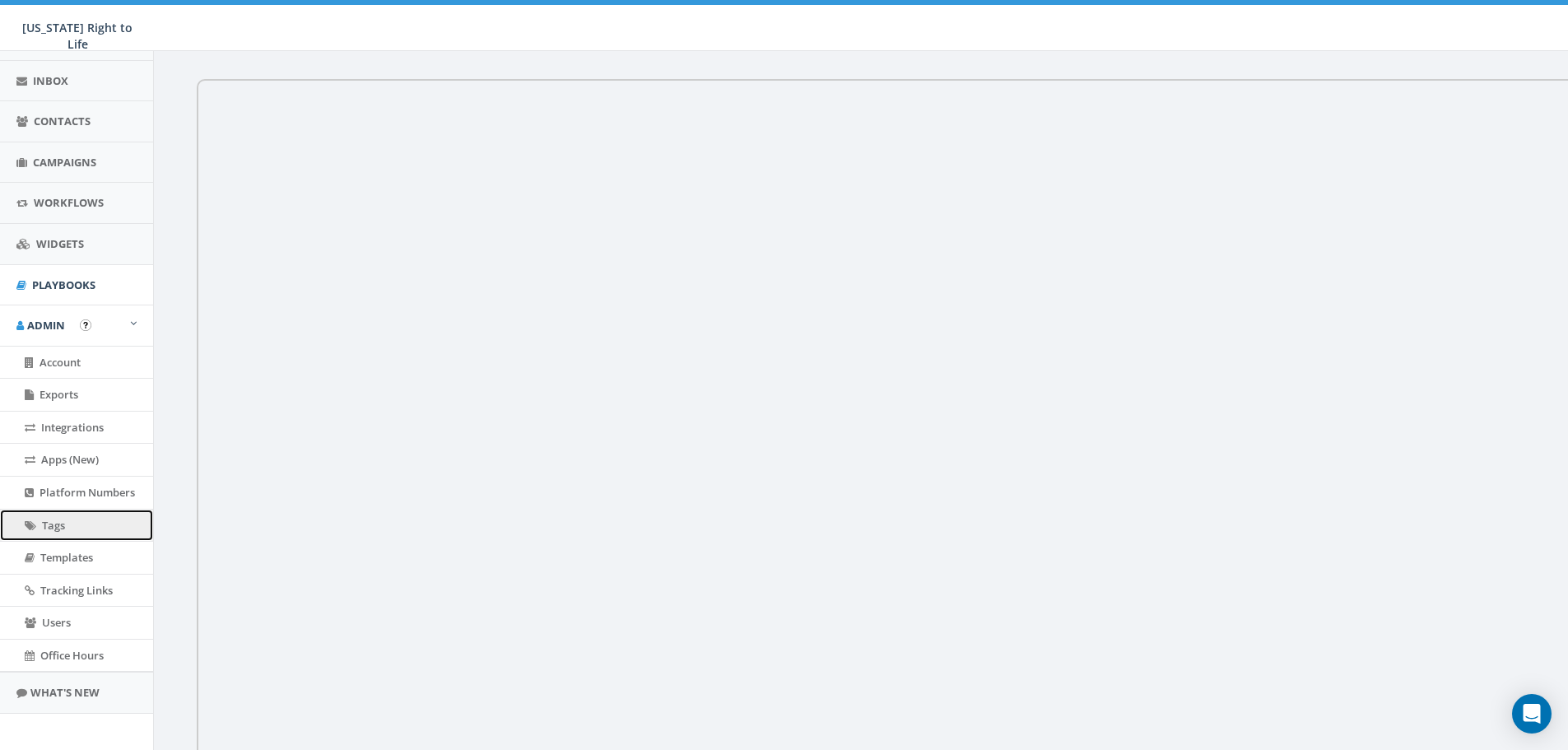
click at [72, 530] on link "Tags" at bounding box center [76, 525] width 153 height 32
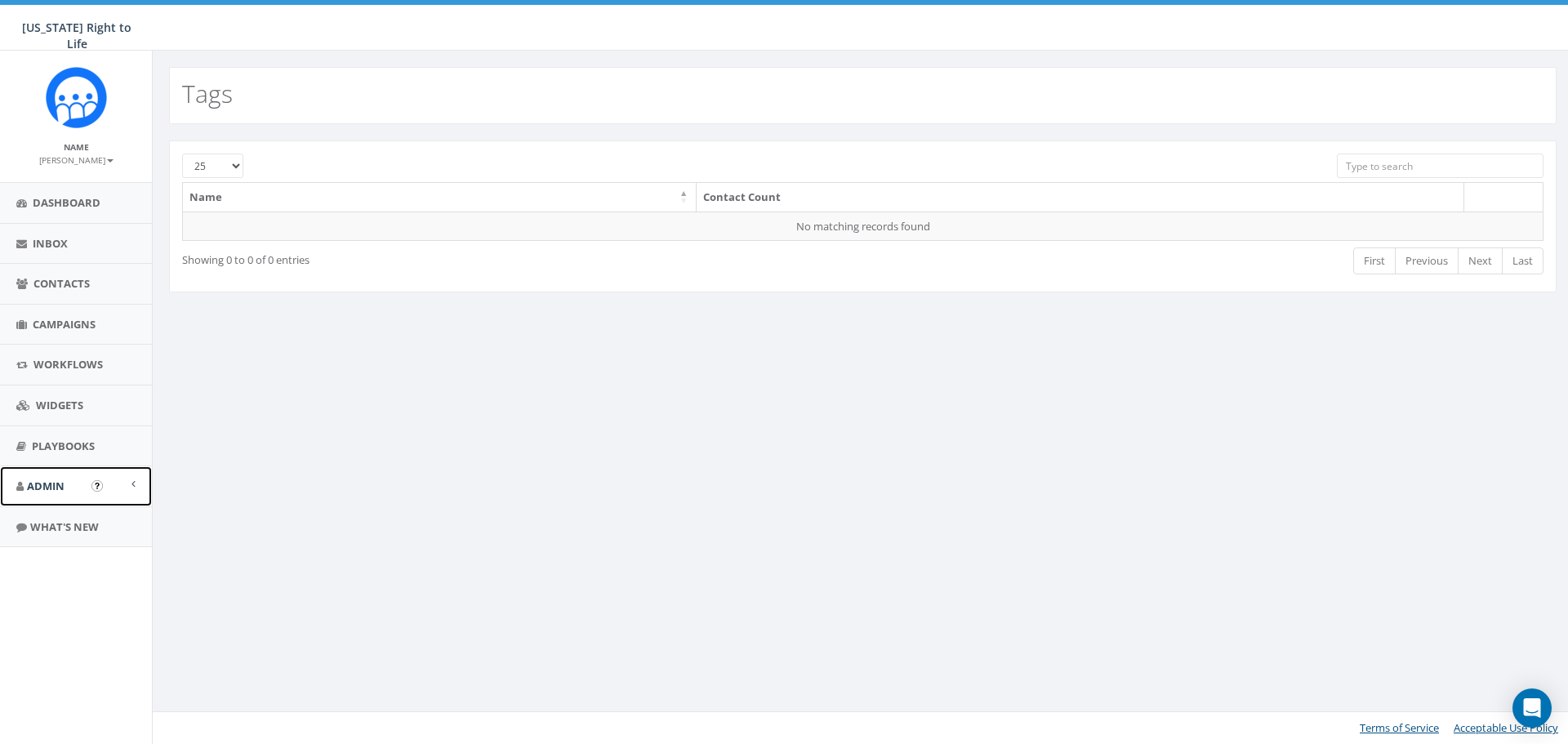
click at [129, 486] on link "Admin" at bounding box center [75, 486] width 152 height 40
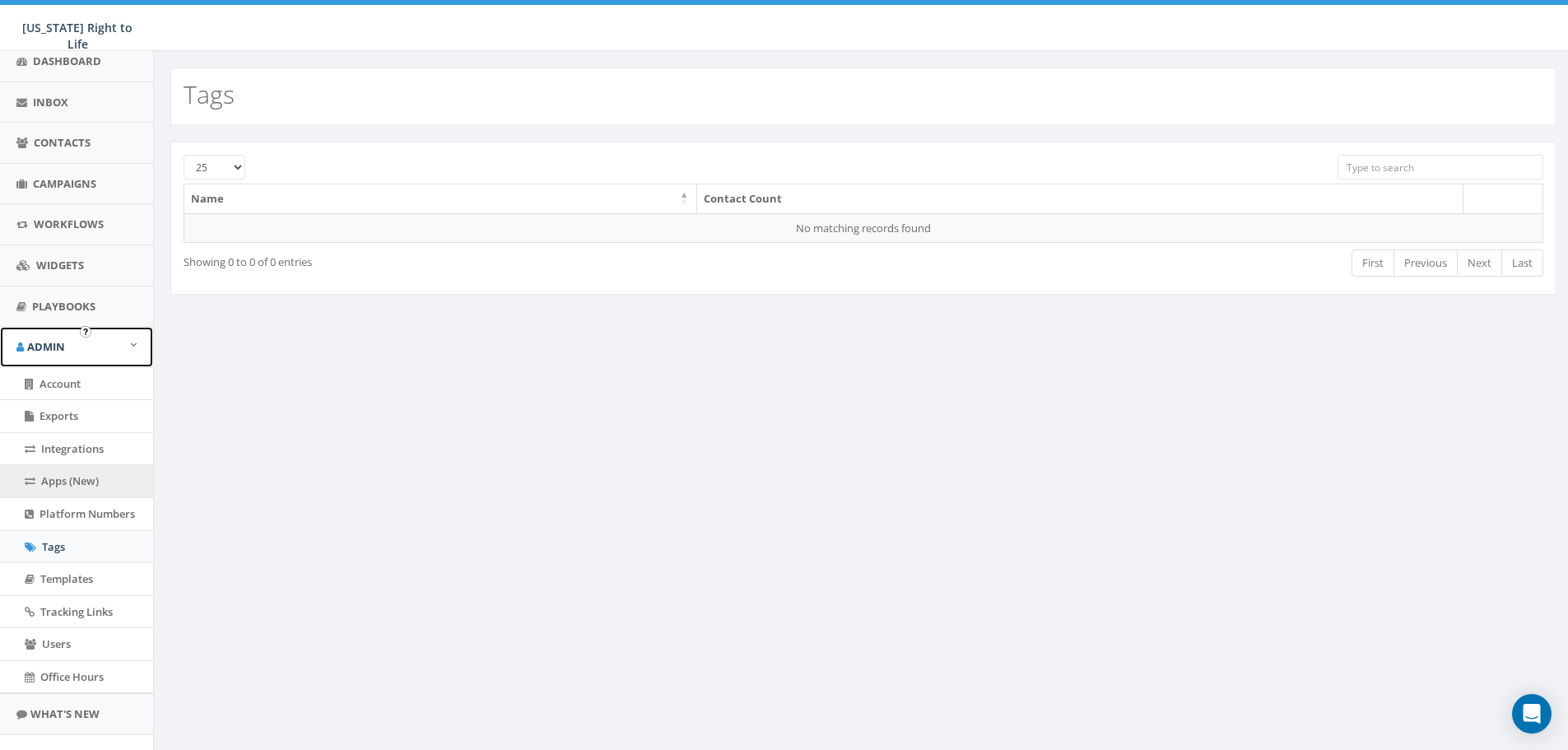
scroll to position [165, 0]
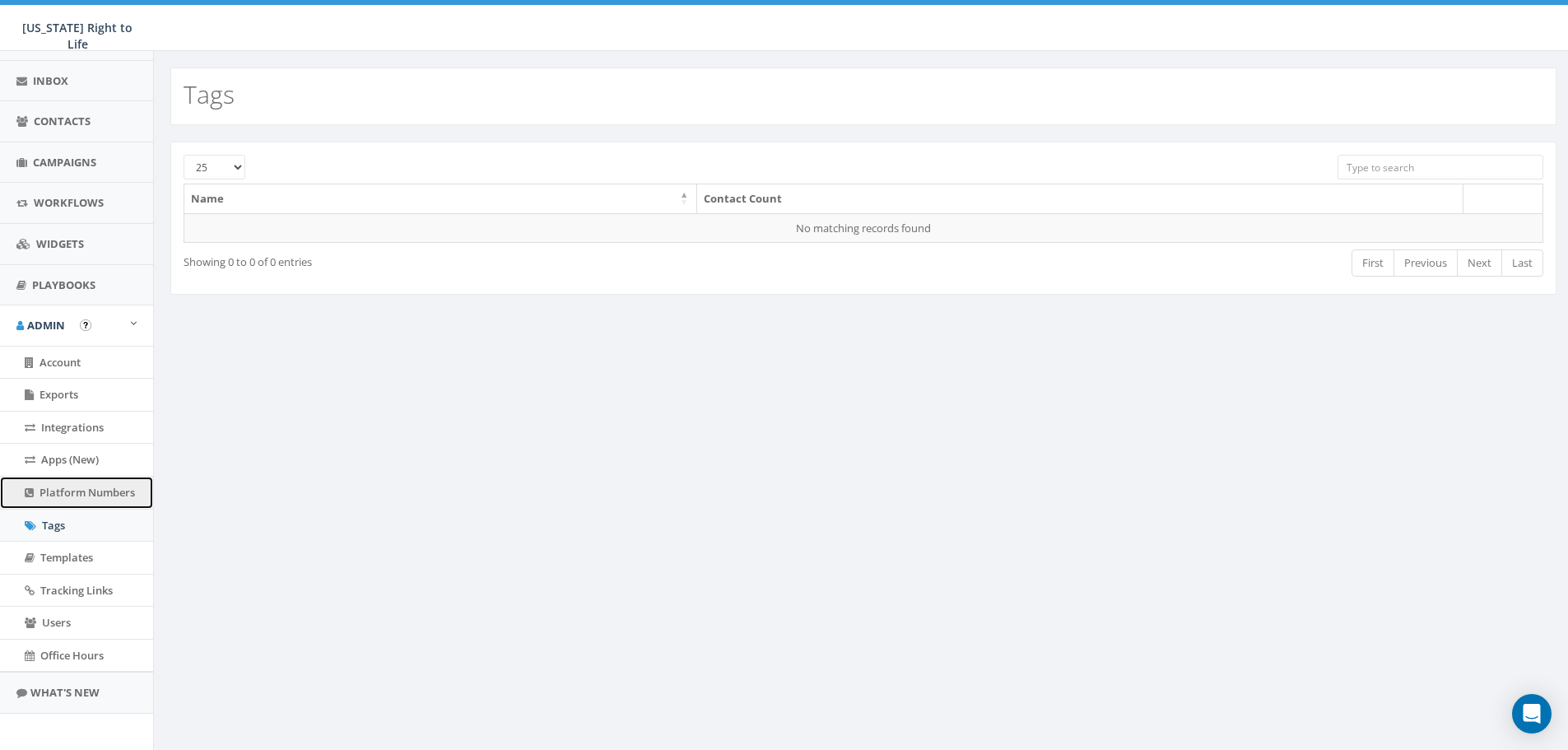
click at [86, 493] on span "Platform Numbers" at bounding box center [88, 492] width 96 height 14
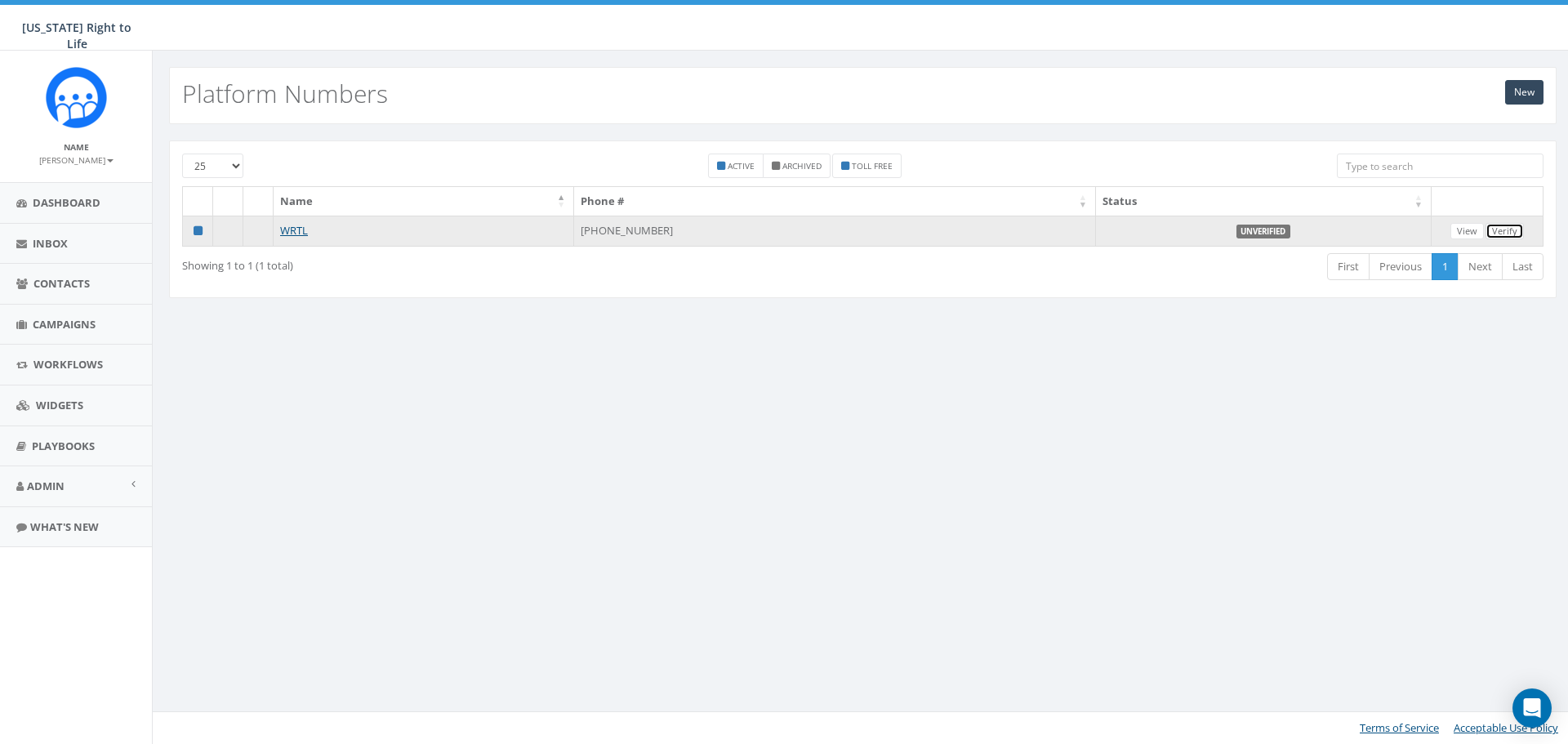
click at [1502, 232] on link "Verify" at bounding box center [1504, 231] width 39 height 17
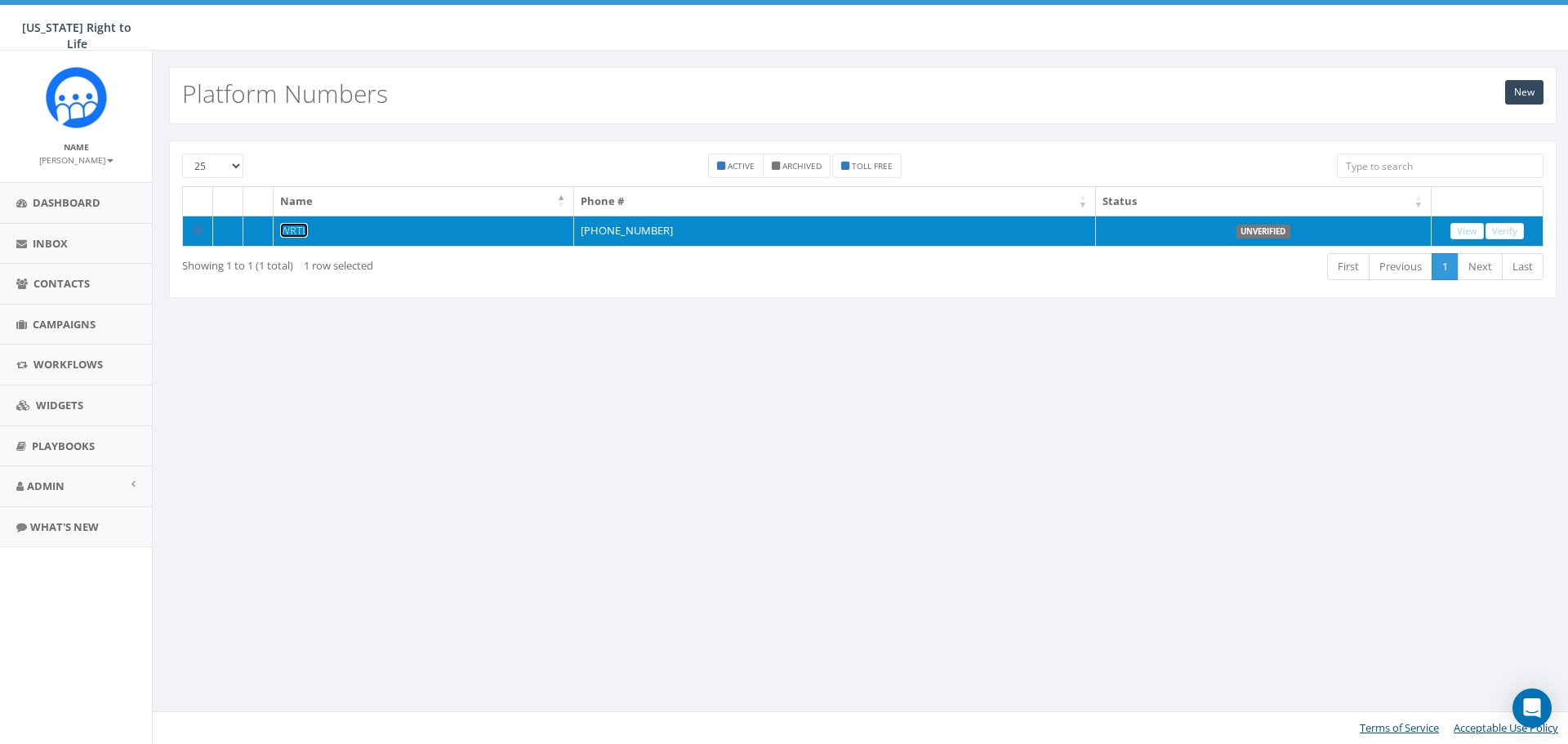
click at [293, 232] on link "WRTL" at bounding box center [293, 230] width 28 height 14
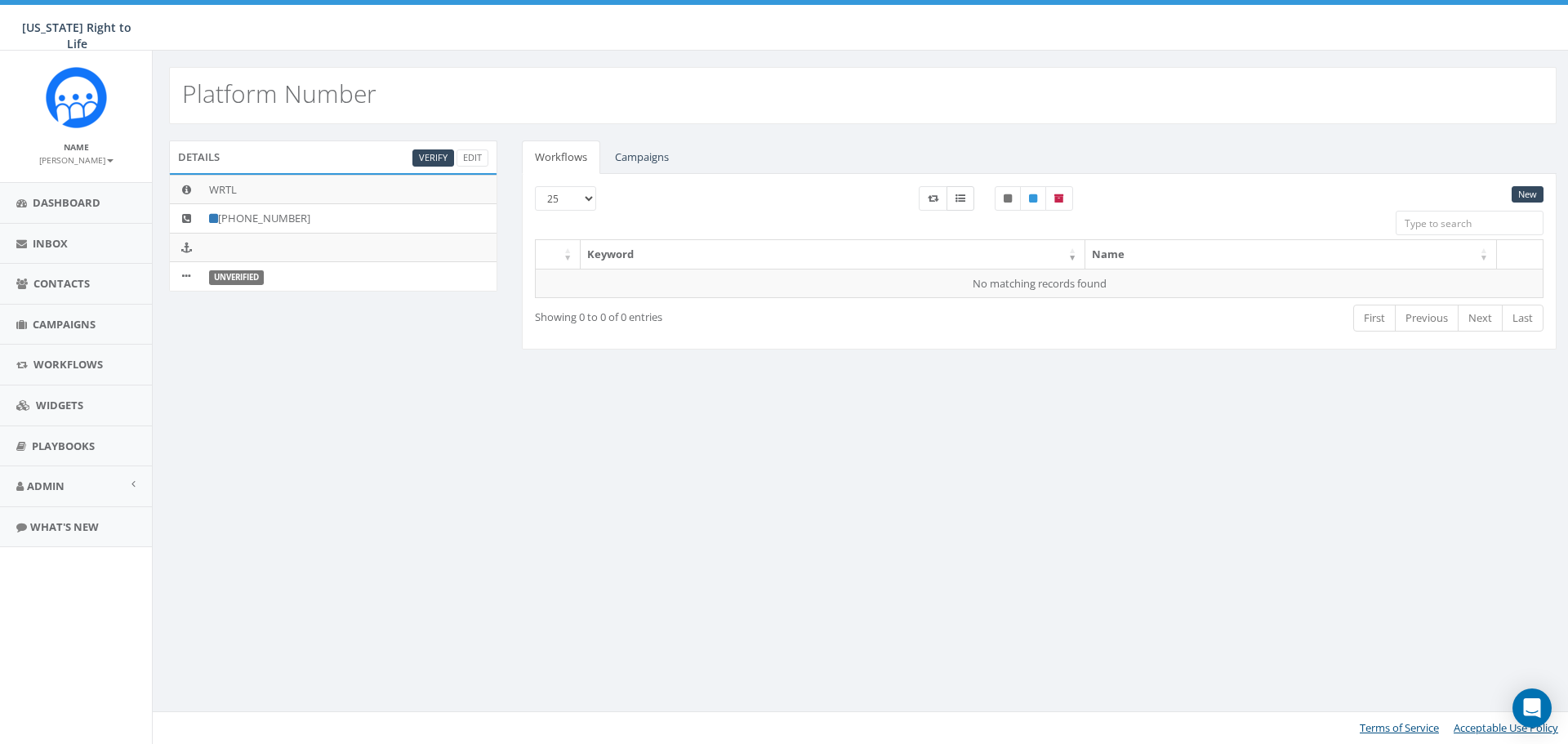
click at [954, 202] on label at bounding box center [959, 197] width 28 height 24
checkbox input "false"
click at [138, 484] on link "Admin" at bounding box center [75, 486] width 152 height 40
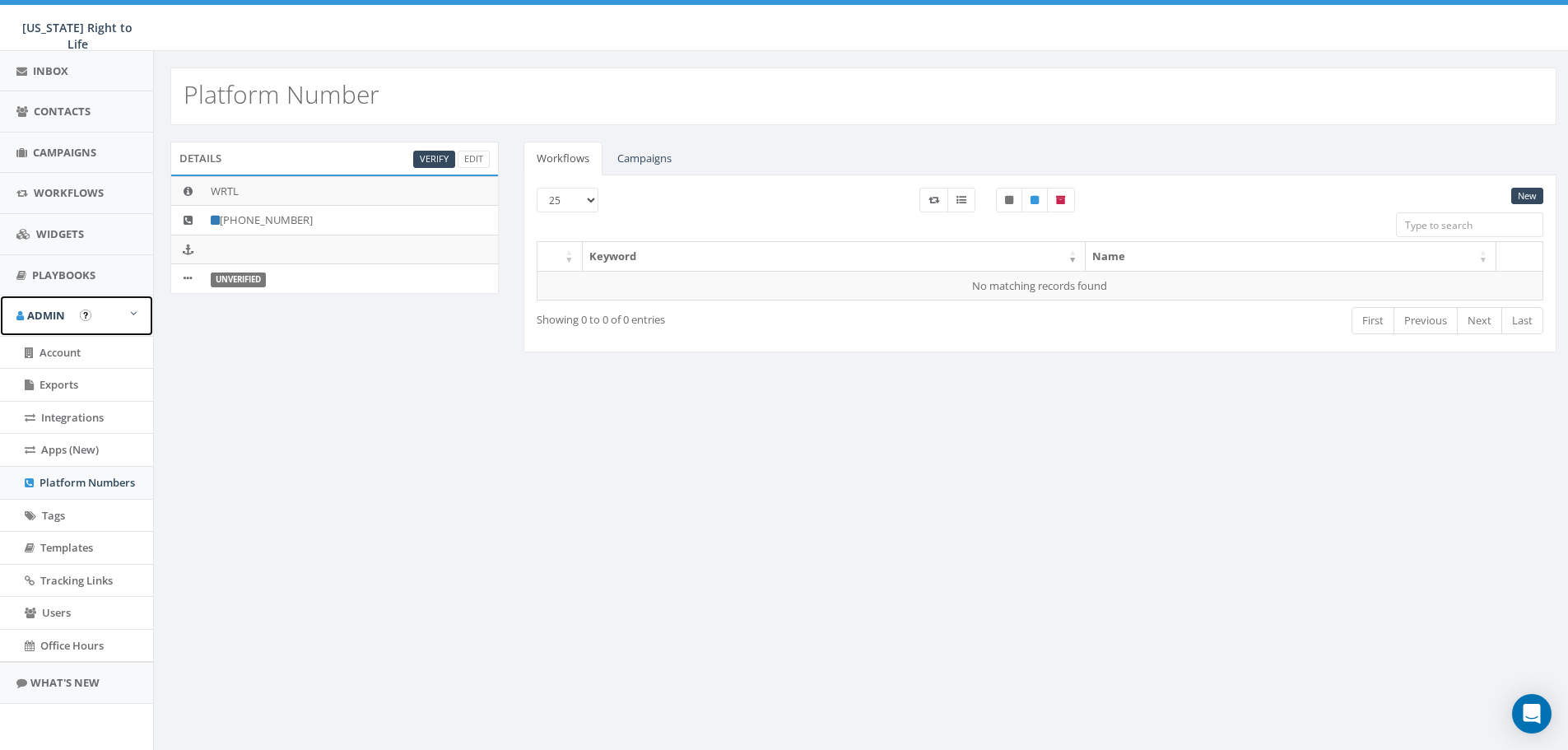
scroll to position [82, 0]
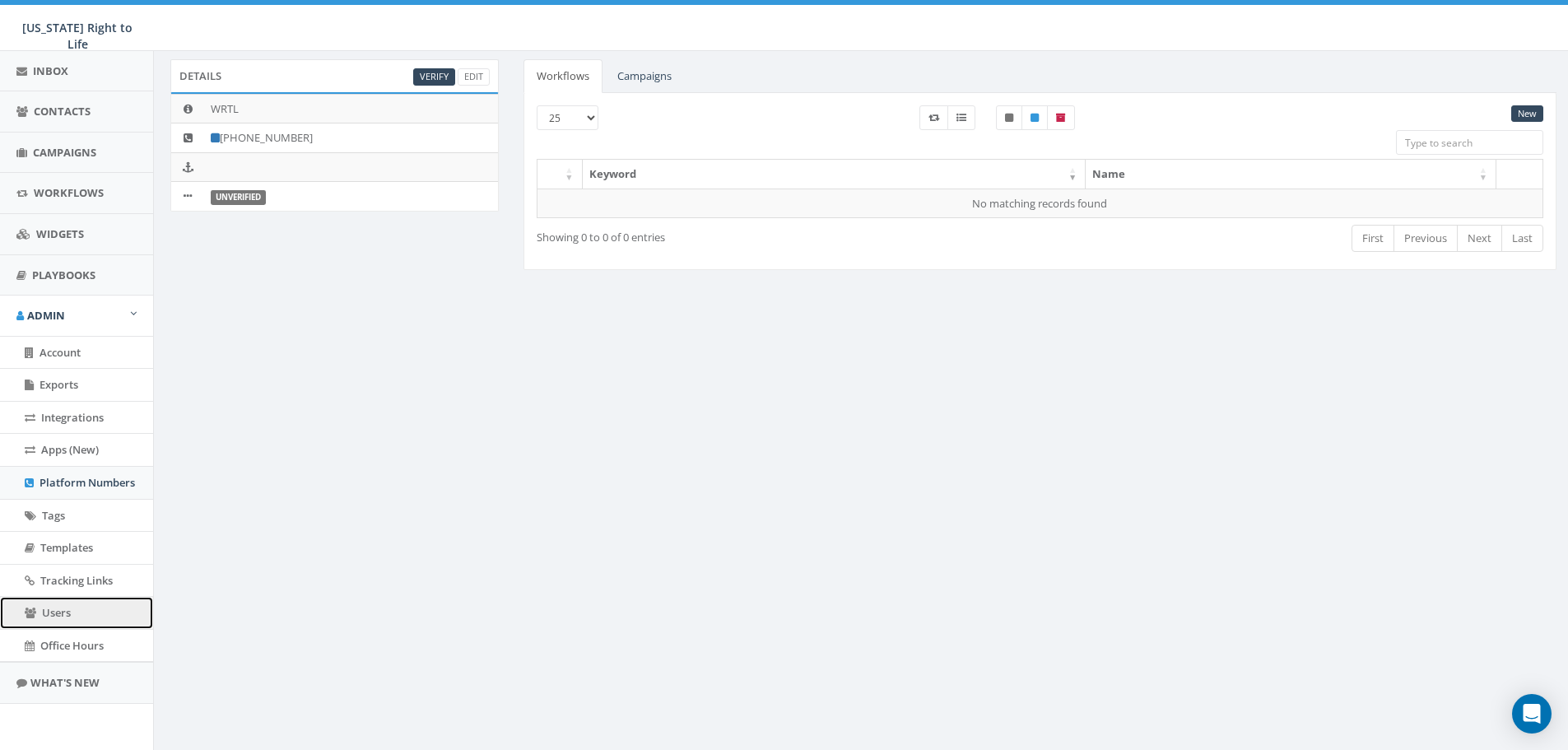
click at [44, 611] on span "Users" at bounding box center [56, 612] width 29 height 14
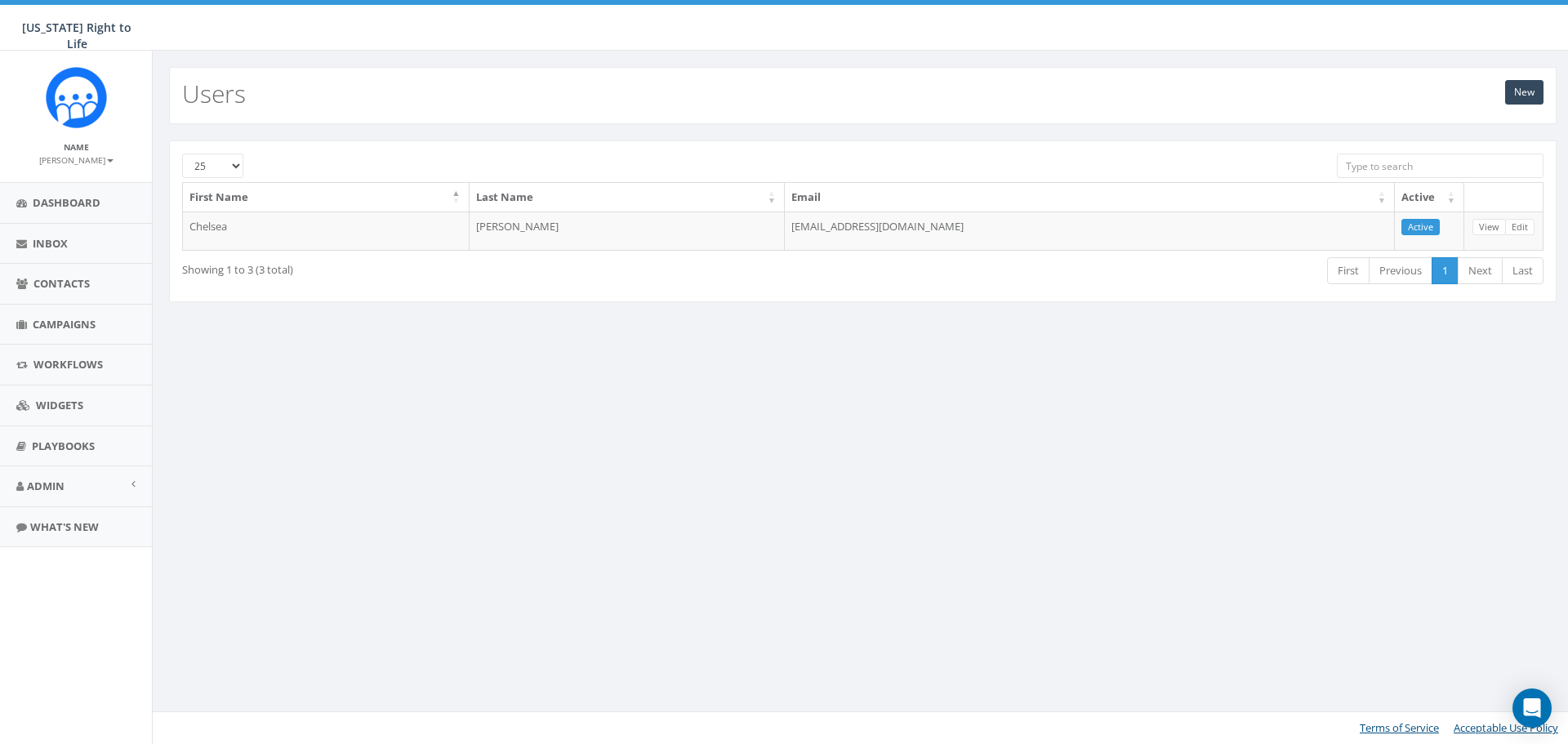
click at [77, 153] on link "[PERSON_NAME]" at bounding box center [76, 159] width 74 height 14
click at [448, 484] on div "New Users 25 50 100 First Name Last Name Email Active [PERSON_NAME] [PERSON_NAM…" at bounding box center [862, 397] width 1421 height 693
